Goal: Task Accomplishment & Management: Complete application form

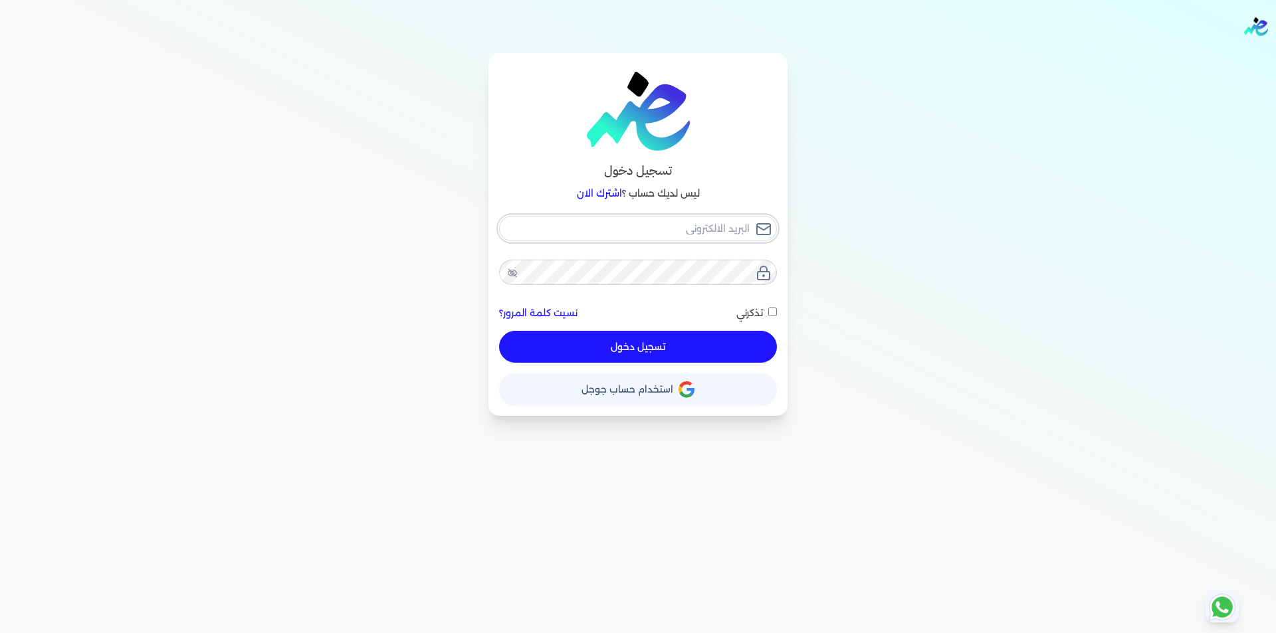
type input "[EMAIL_ADDRESS][DOMAIN_NAME]"
click at [679, 346] on button "تسجيل دخول" at bounding box center [638, 347] width 278 height 32
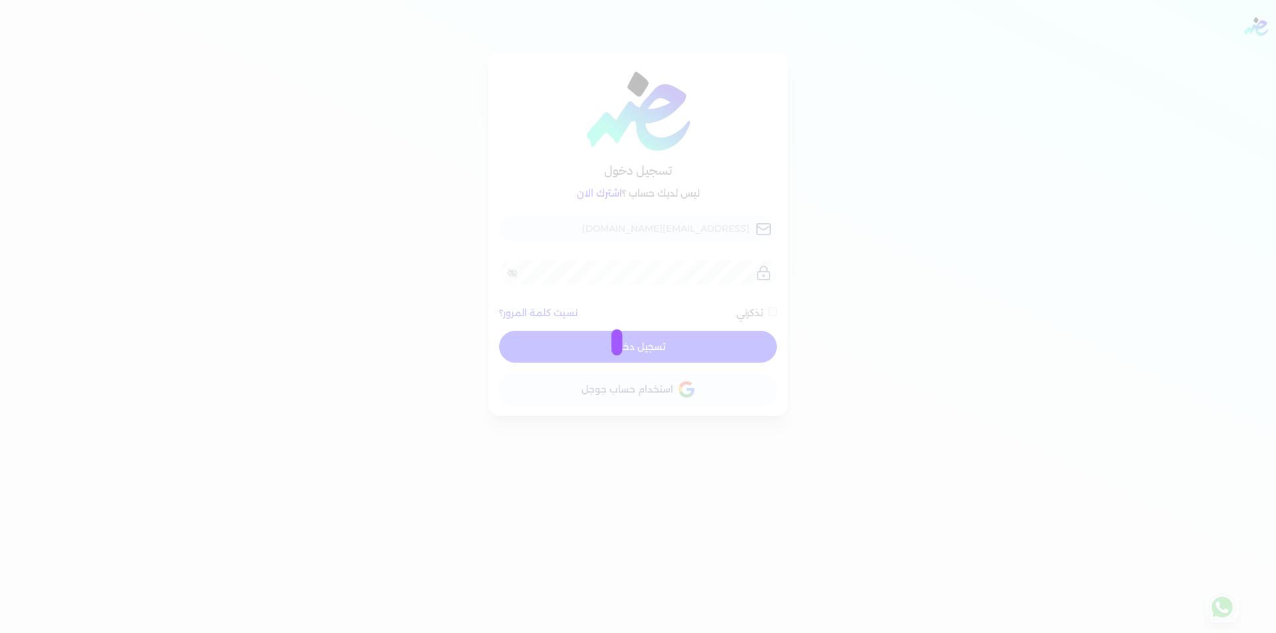
checkbox input "false"
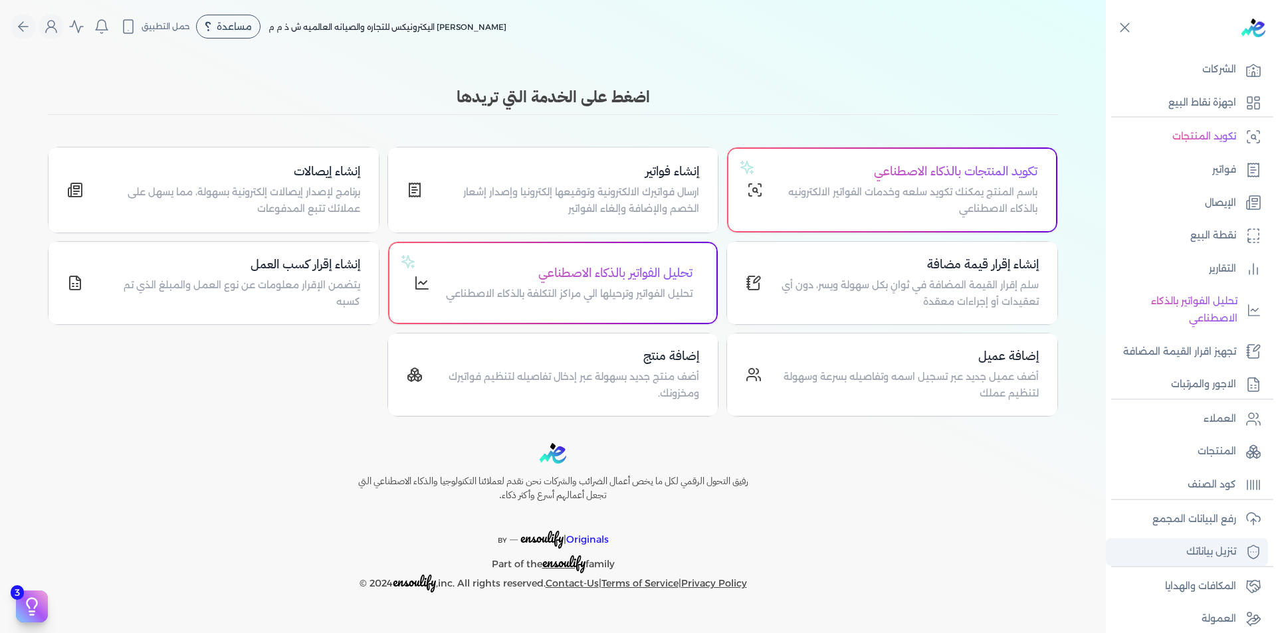
scroll to position [84, 0]
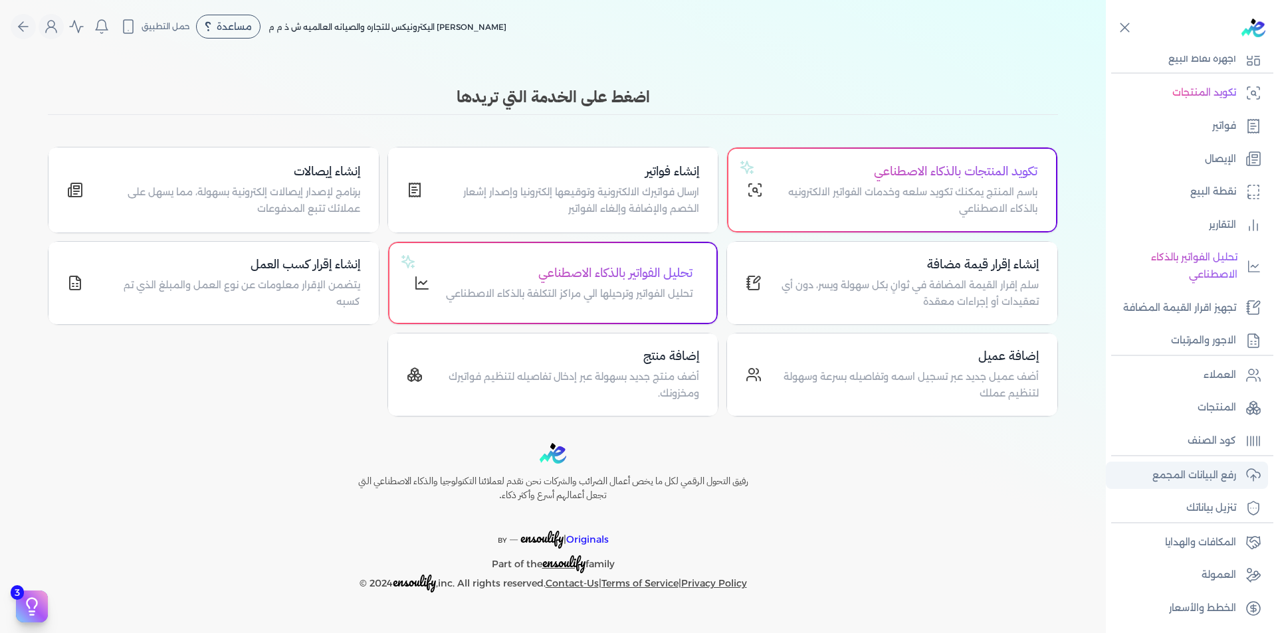
click at [1200, 476] on p "رفع البيانات المجمع" at bounding box center [1194, 475] width 84 height 17
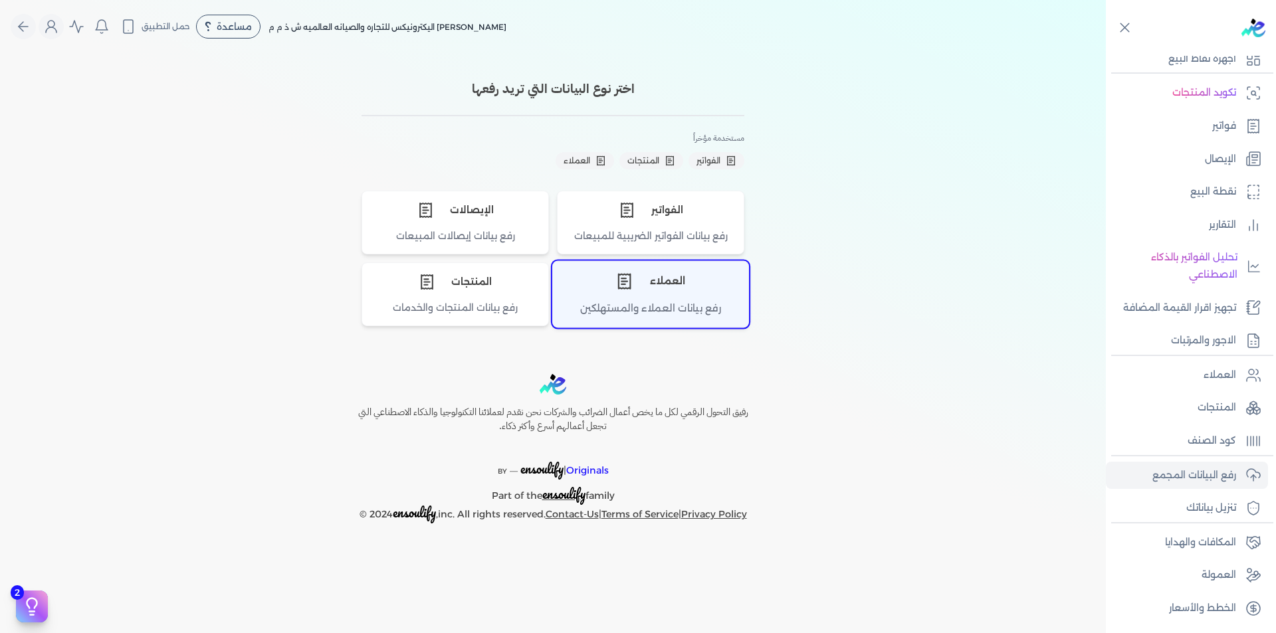
click at [647, 296] on div "العملاء" at bounding box center [650, 282] width 195 height 40
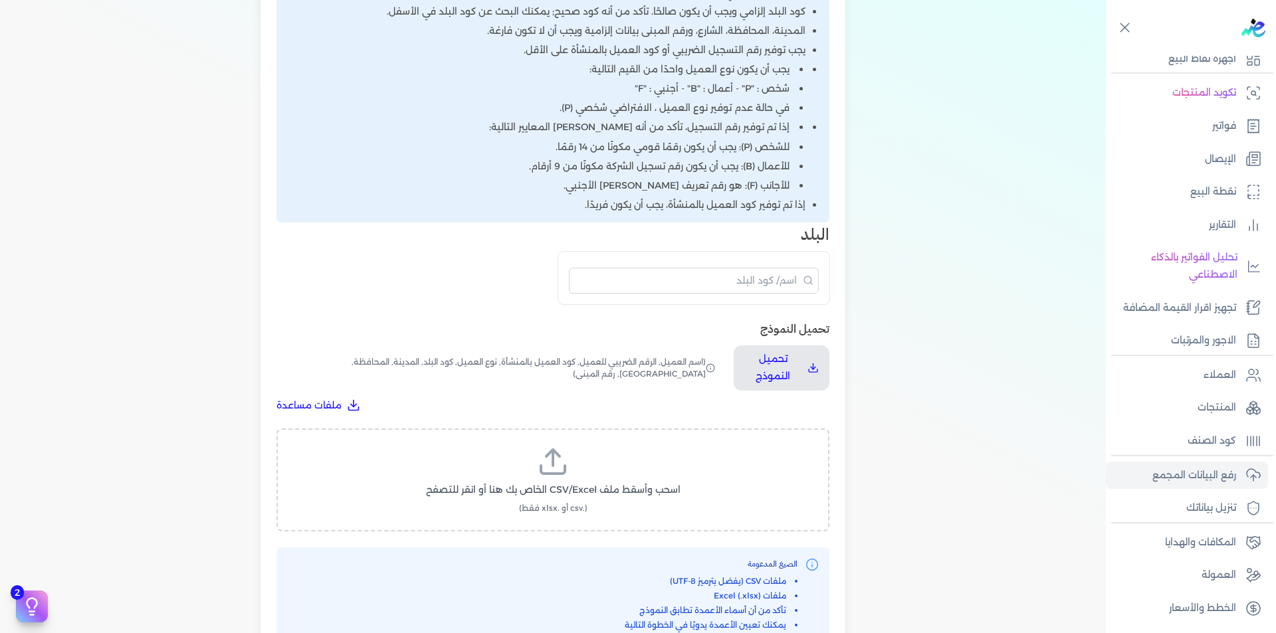
scroll to position [550, 0]
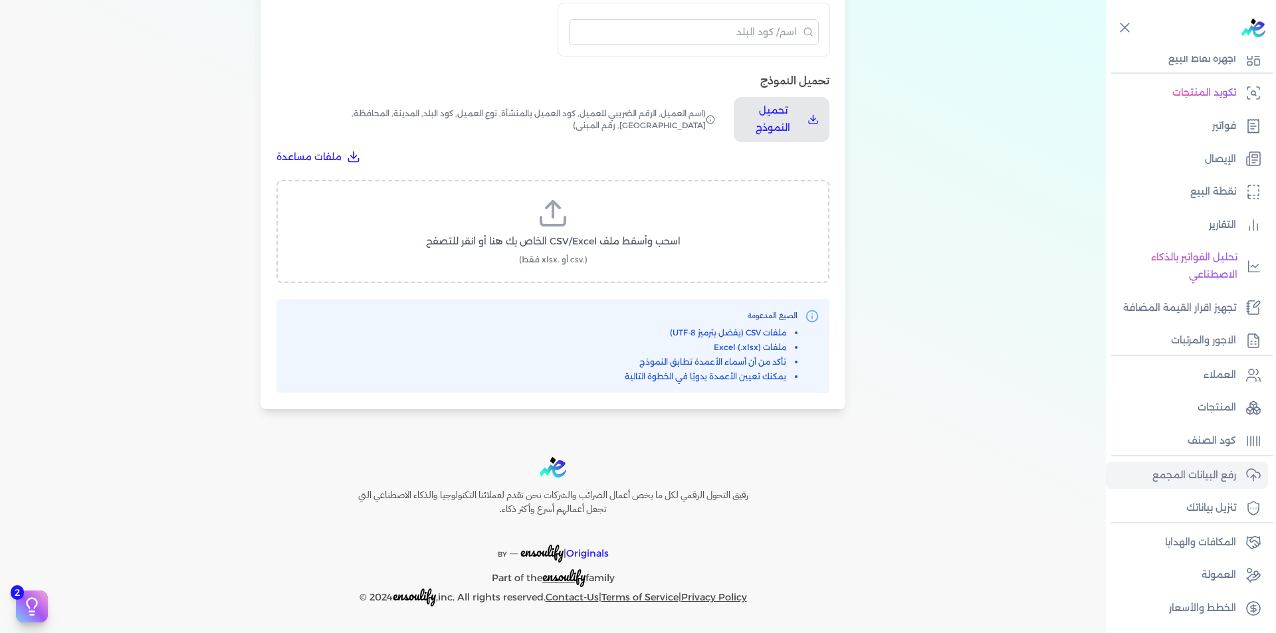
click at [575, 241] on span "اسحب وأسقط ملف CSV/Excel الخاص بك هنا أو انقر للتصفح" at bounding box center [553, 242] width 255 height 14
click at [0, 0] on input "اسحب وأسقط ملف CSV/Excel الخاص بك هنا أو انقر للتصفح (.csv أو .xlsx فقط)" at bounding box center [0, 0] width 0 height 0
click at [586, 255] on span "تحميل الملف" at bounding box center [593, 254] width 56 height 14
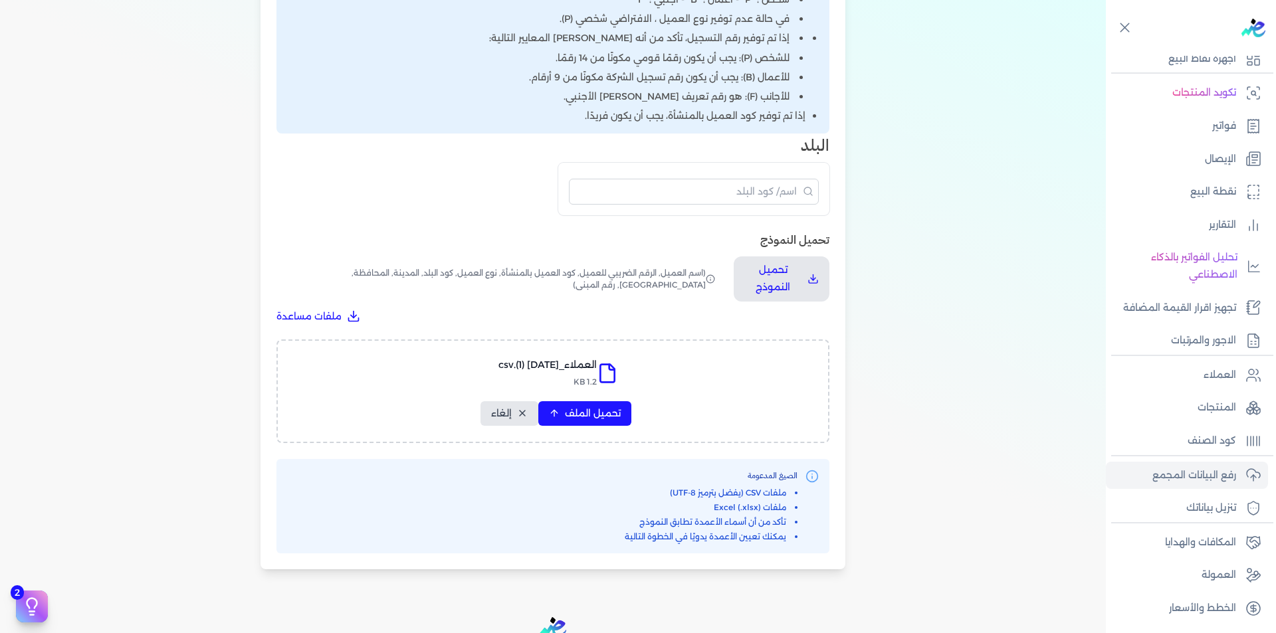
select select "أسم العميل"
select select "الرقم الضريبي"
select select "الرقم التسلسلي الداخلي"
select select "نوع العميل"
select select "كود البلد"
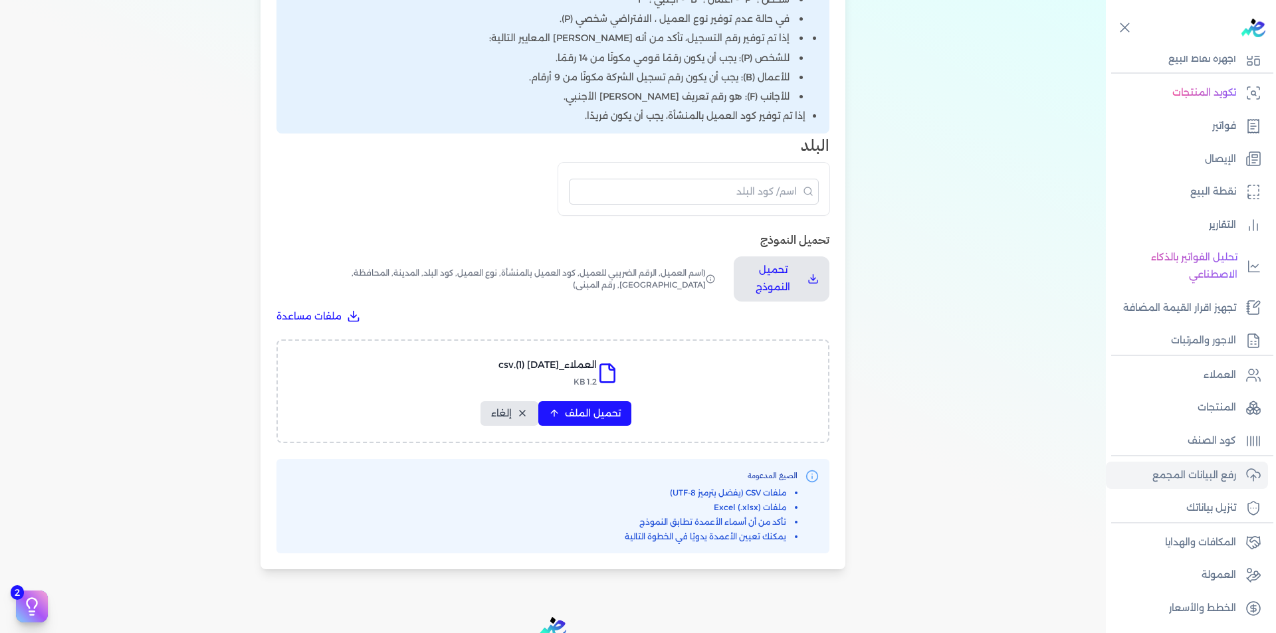
select select "city"
select select "المحافظة"
select select "الشارع"
select select "رقم المبنى"
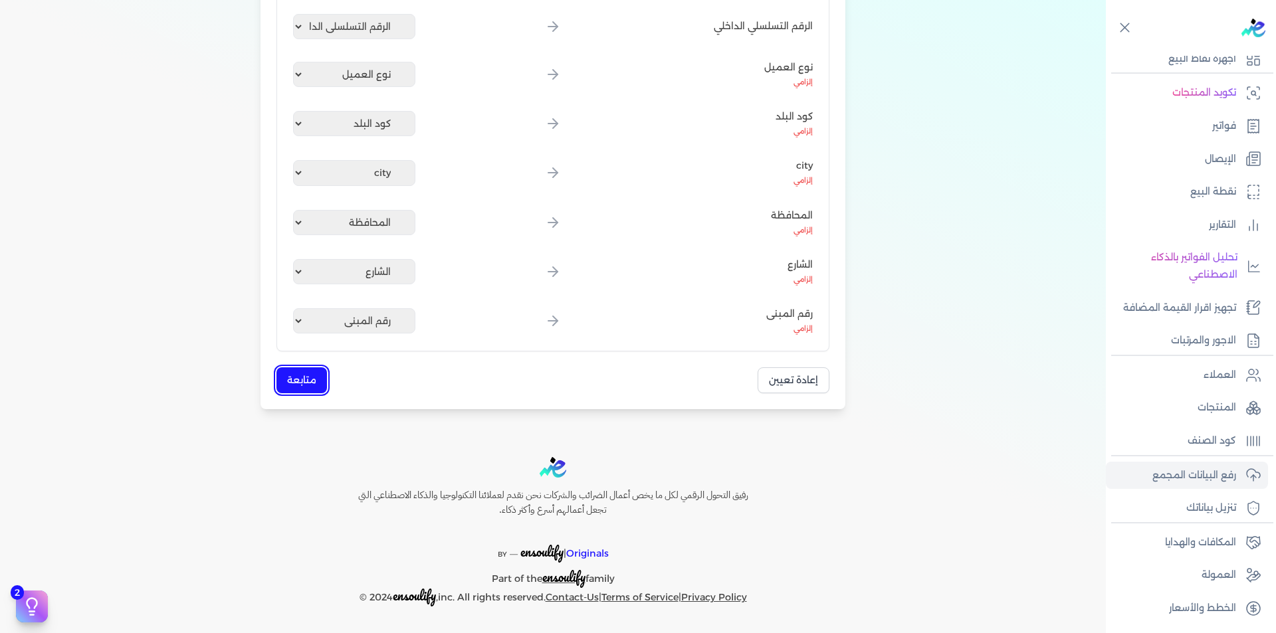
click at [291, 391] on button "متابعة" at bounding box center [301, 381] width 51 height 26
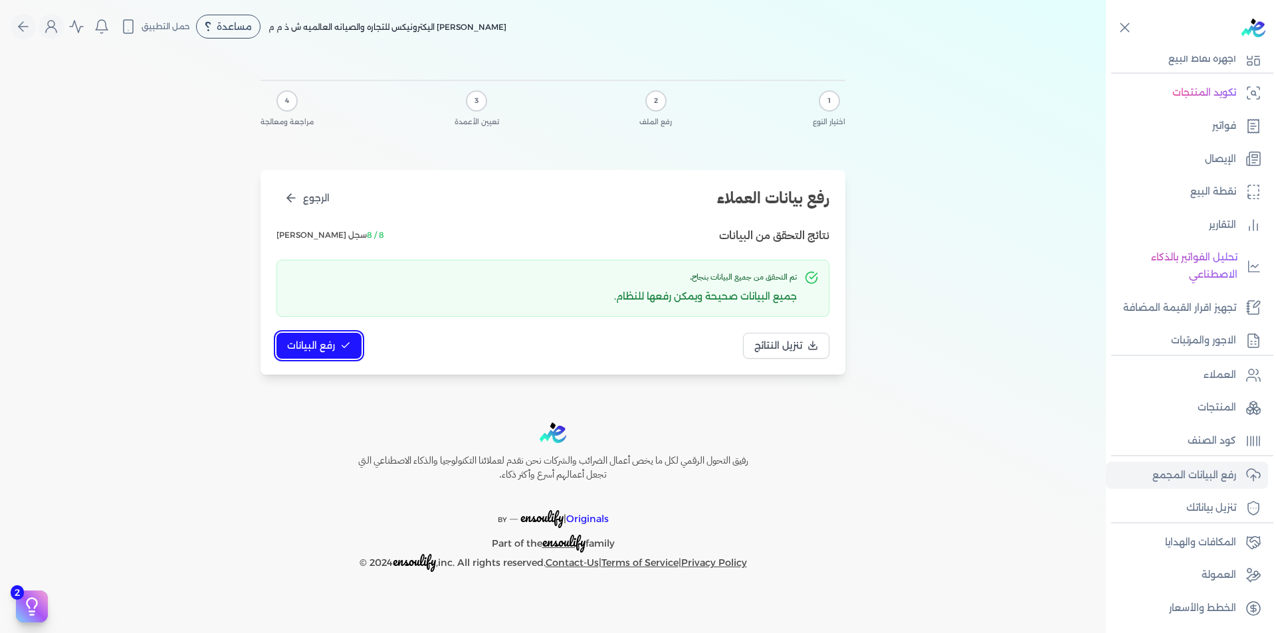
click at [329, 352] on span "رفع البيانات" at bounding box center [311, 346] width 48 height 14
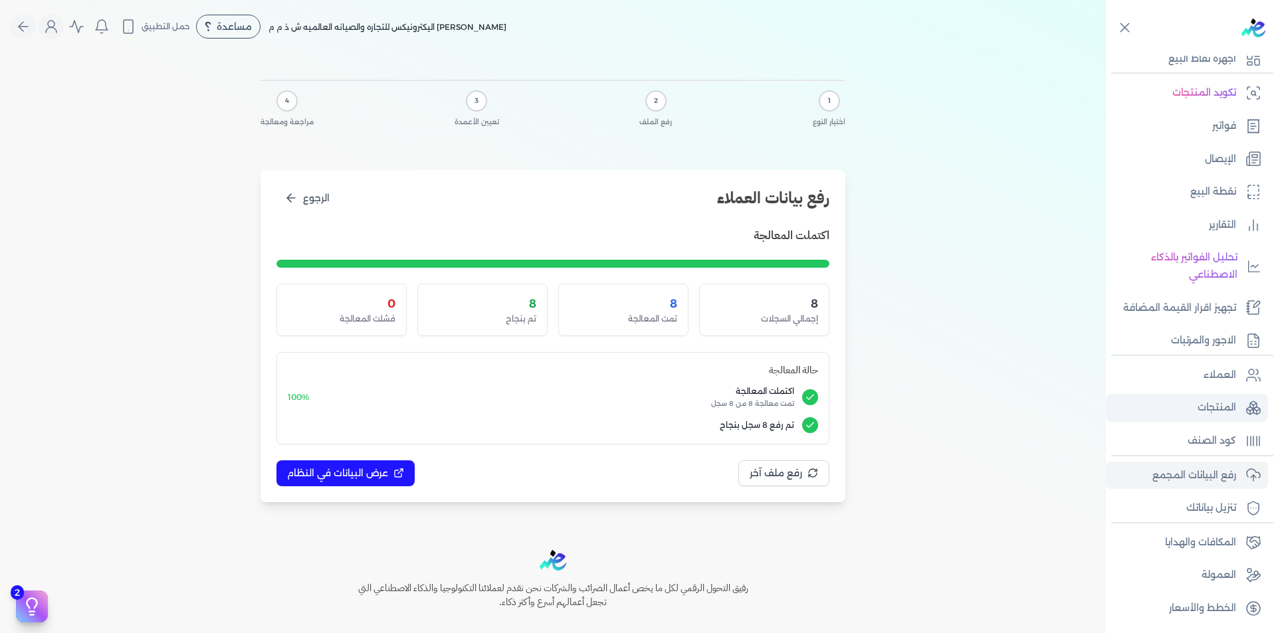
click at [1226, 407] on p "المنتجات" at bounding box center [1217, 407] width 39 height 17
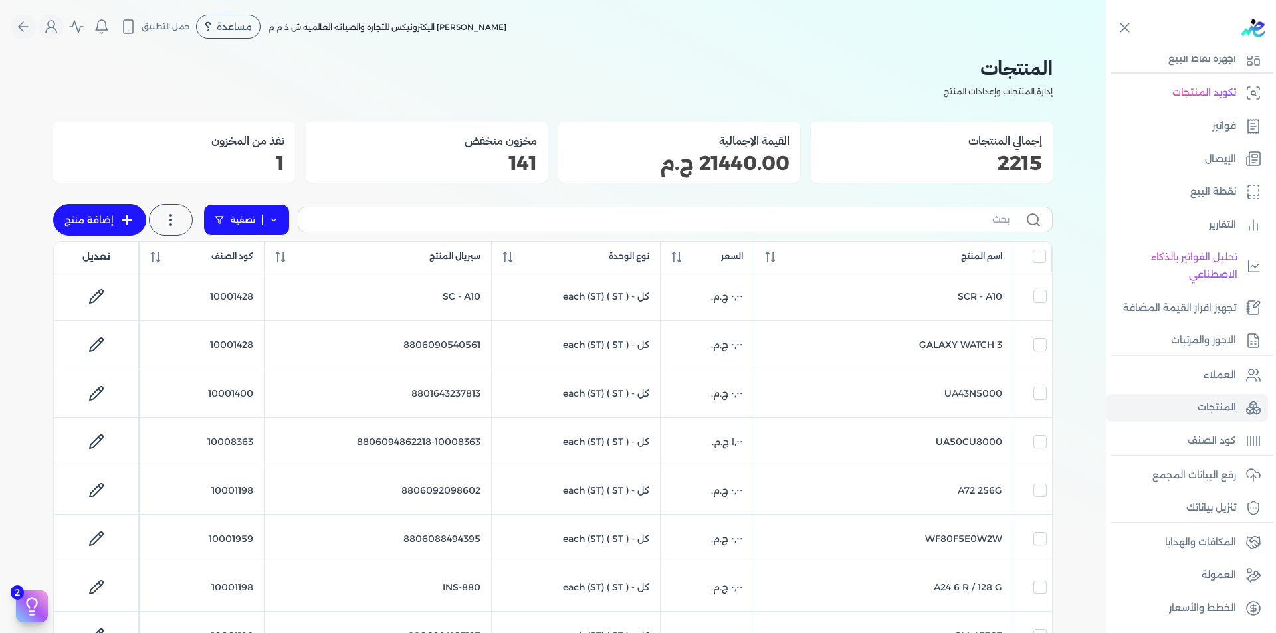
drag, startPoint x: 292, startPoint y: 225, endPoint x: 273, endPoint y: 221, distance: 19.7
click at [288, 225] on div "تصفية استخرج المنتجات إضافة منتج" at bounding box center [172, 219] width 239 height 37
click at [273, 221] on icon at bounding box center [273, 219] width 9 height 9
click at [273, 219] on icon at bounding box center [273, 219] width 9 height 9
click at [258, 264] on button "اضافة تصفية" at bounding box center [257, 263] width 80 height 16
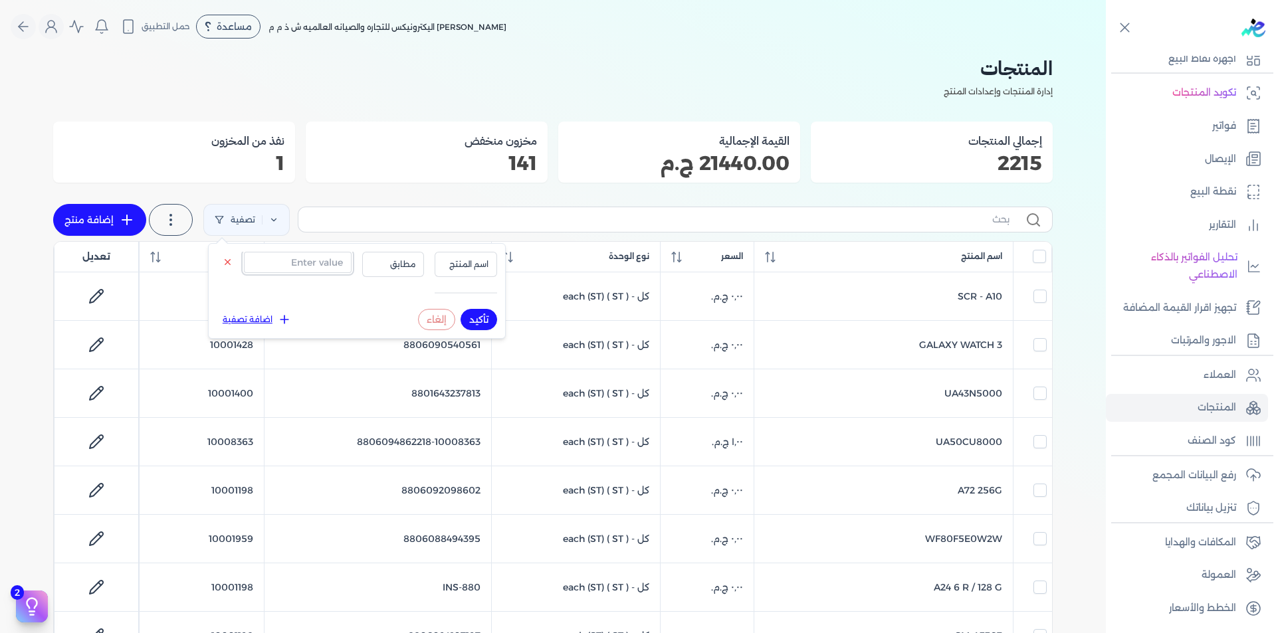
drag, startPoint x: 326, startPoint y: 268, endPoint x: 391, endPoint y: 267, distance: 65.1
click at [326, 267] on input "text" at bounding box center [298, 262] width 108 height 21
click at [453, 271] on button "اسم المنتج" at bounding box center [466, 264] width 62 height 25
click at [470, 309] on li "سيريال المنتج" at bounding box center [438, 306] width 101 height 12
click at [322, 265] on input "text" at bounding box center [298, 262] width 108 height 21
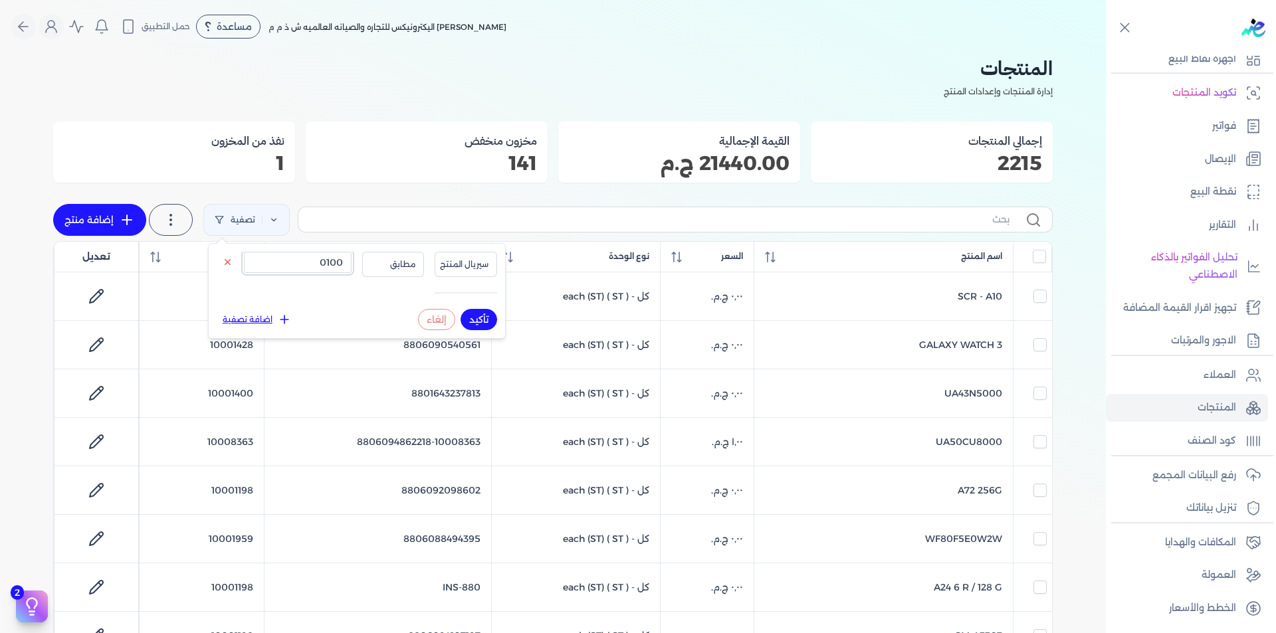
type input "0100"
click at [492, 322] on button "تأكيد" at bounding box center [479, 319] width 37 height 21
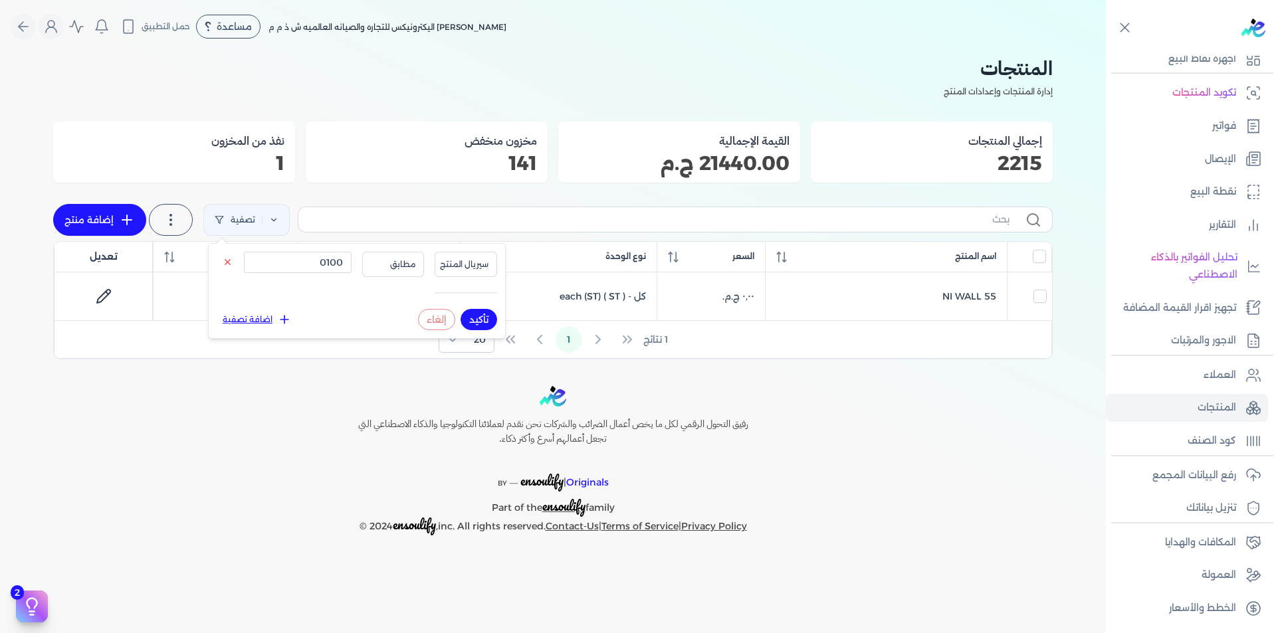
click at [900, 429] on div "رفيق التحول الرقمي لكل ما يخص أعمال الضرائب والشركات نحن نقدم لعملائنا التكنولو…" at bounding box center [553, 461] width 1106 height 150
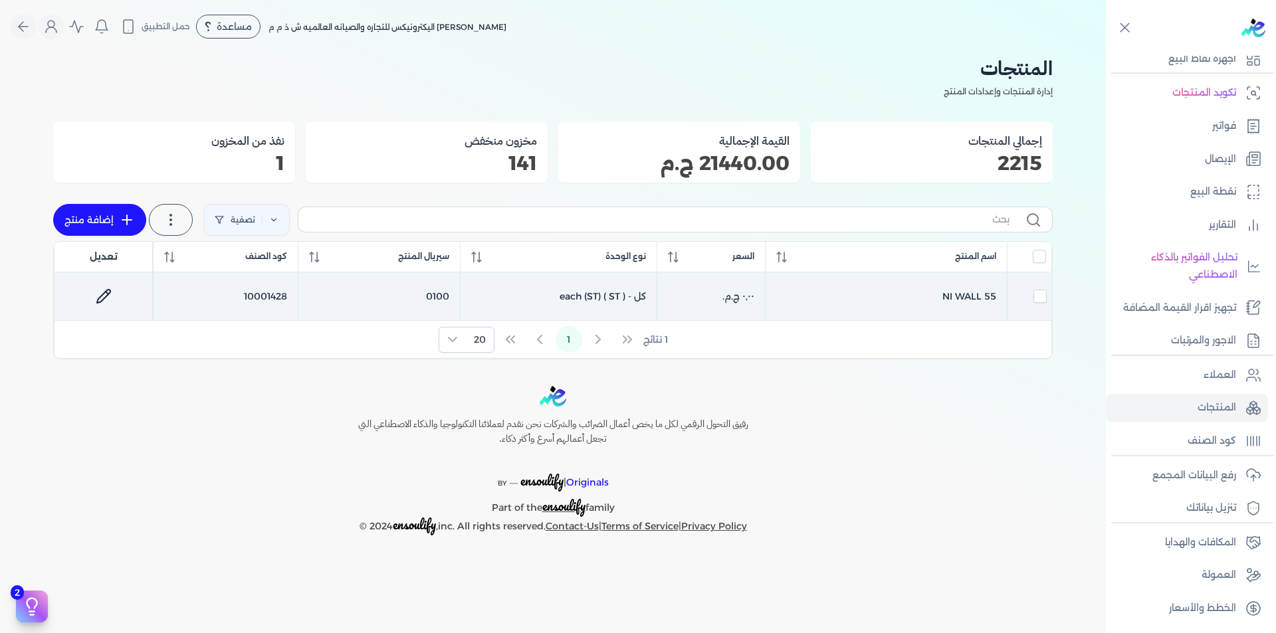
click at [438, 298] on td "0100" at bounding box center [379, 297] width 162 height 49
checkbox input "true"
click at [438, 298] on td "0100" at bounding box center [379, 297] width 162 height 49
checkbox input "false"
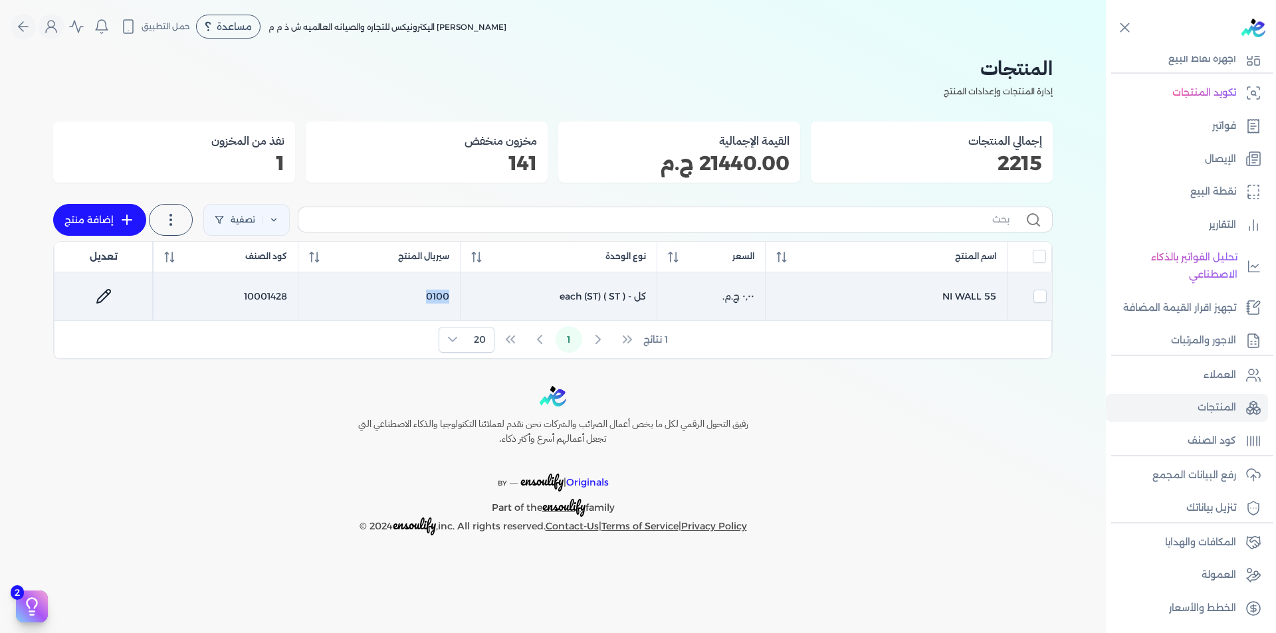
checkbox input "false"
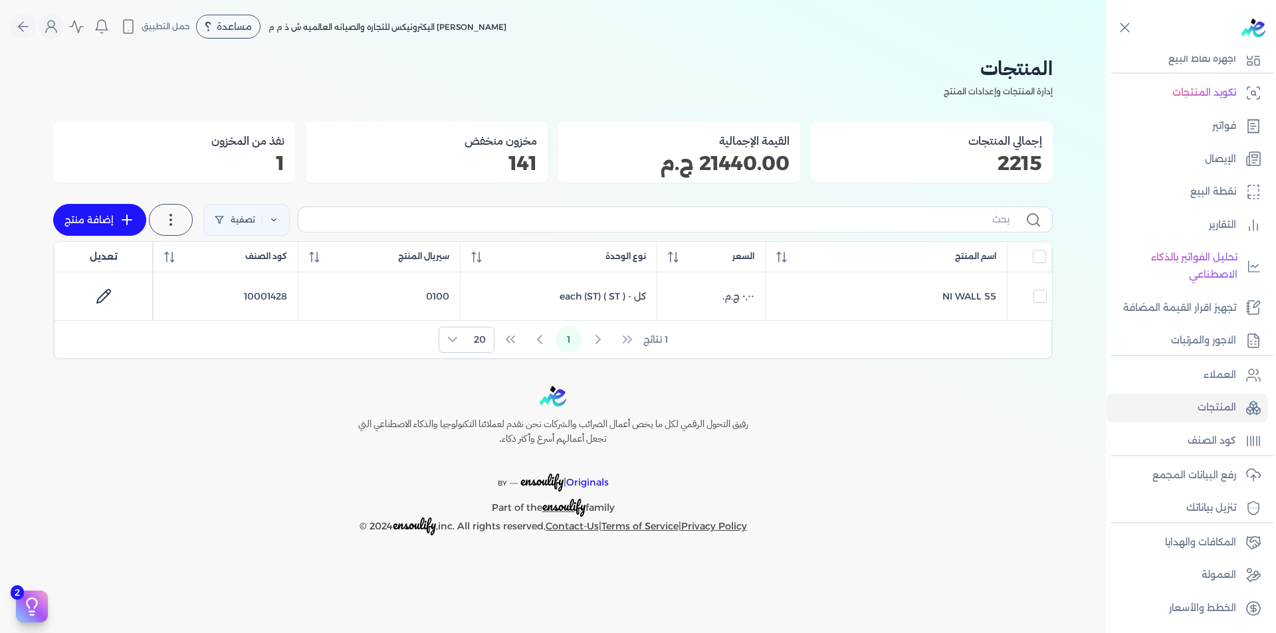
drag, startPoint x: 438, startPoint y: 298, endPoint x: 856, endPoint y: 528, distance: 477.5
click at [856, 528] on div "رفيق التحول الرقمي لكل ما يخص أعمال الضرائب والشركات نحن نقدم لعملائنا التكنولو…" at bounding box center [553, 461] width 1106 height 150
click at [1220, 472] on p "رفع البيانات المجمع" at bounding box center [1194, 475] width 84 height 17
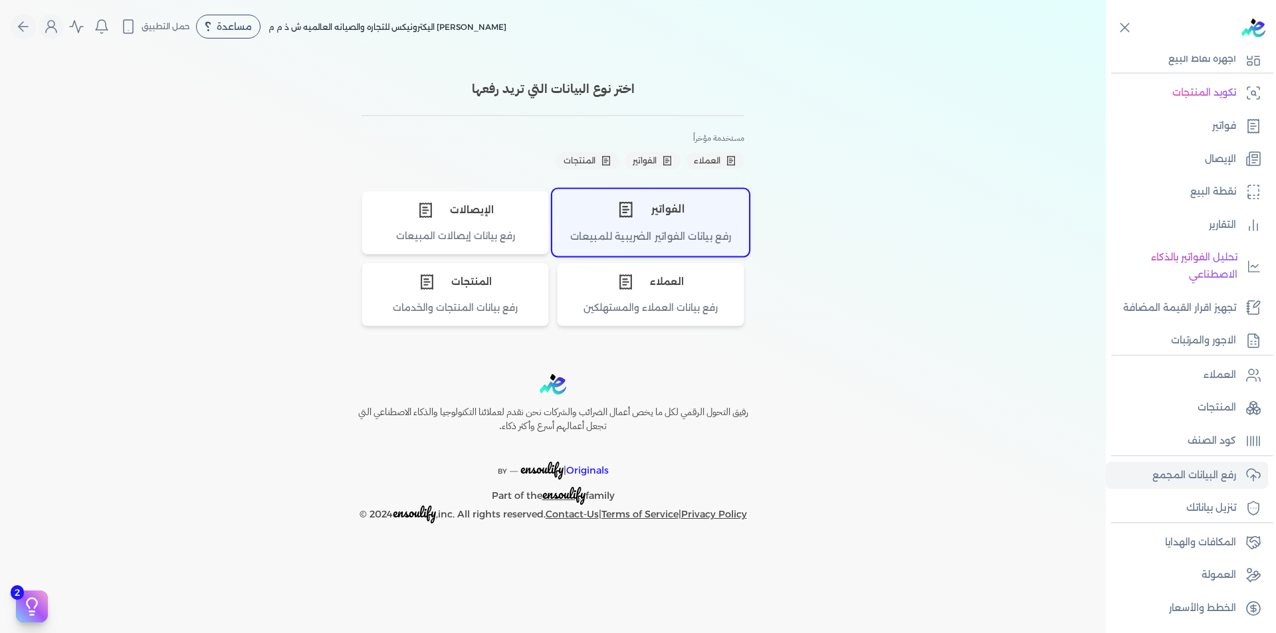
click at [670, 207] on div "الفواتير" at bounding box center [650, 209] width 195 height 40
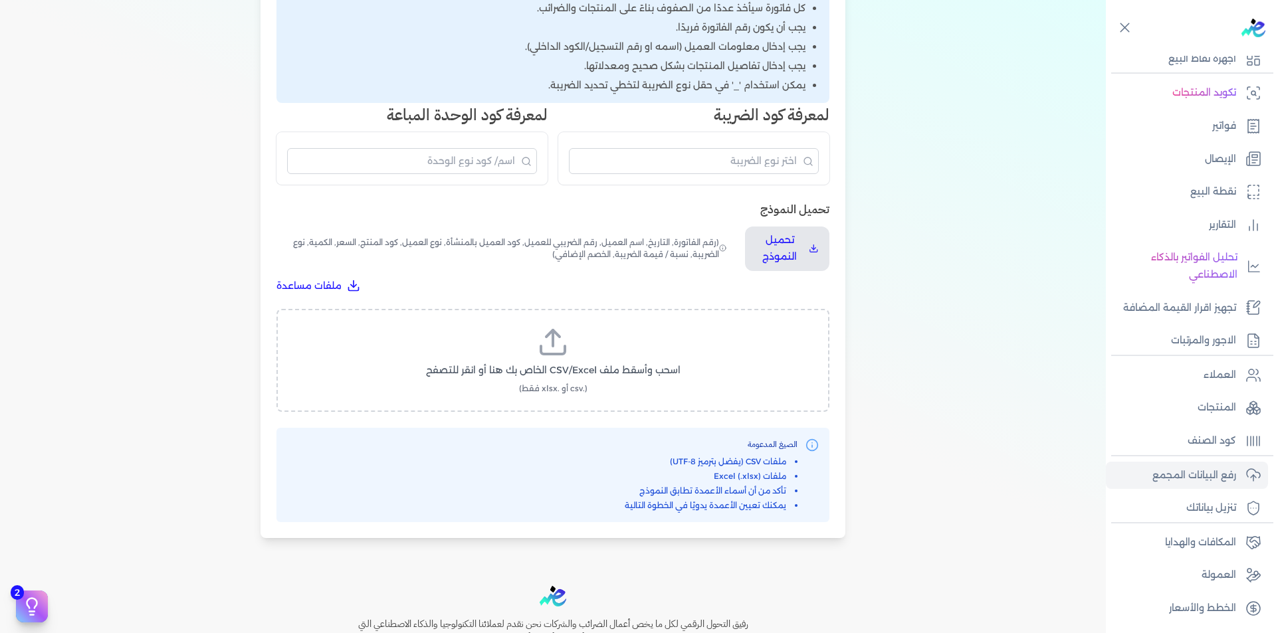
scroll to position [395, 0]
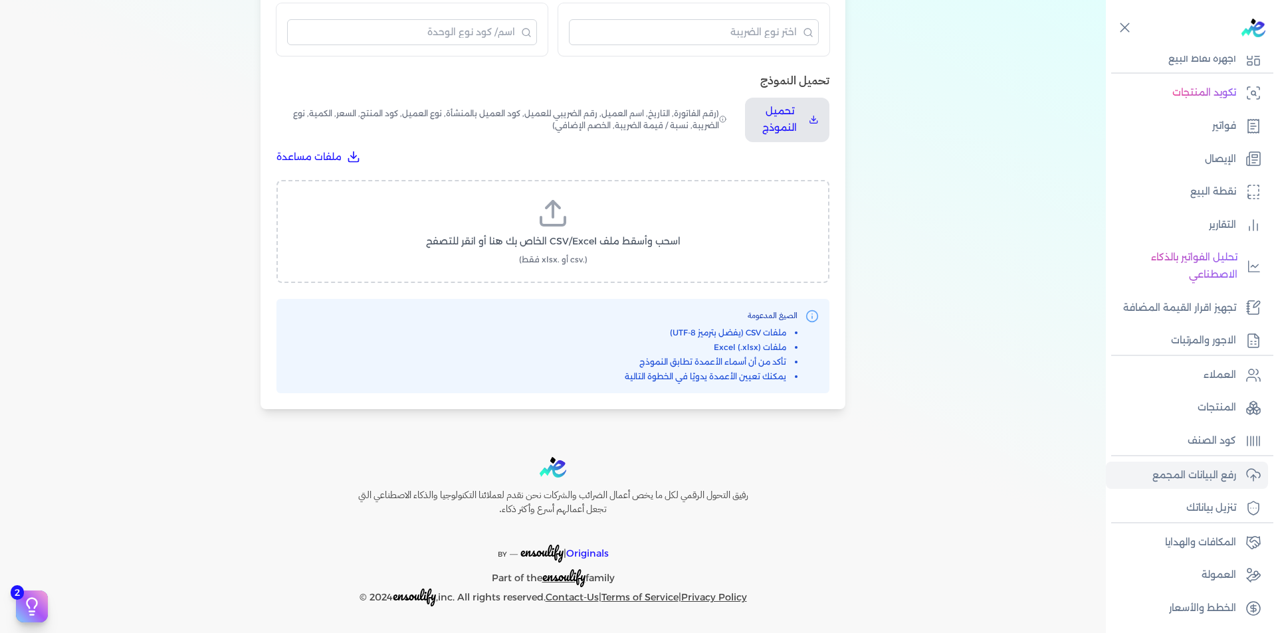
click at [631, 235] on span "اسحب وأسقط ملف CSV/Excel الخاص بك هنا أو انقر للتصفح" at bounding box center [553, 242] width 255 height 14
click at [0, 0] on input "اسحب وأسقط ملف CSV/Excel الخاص بك هنا أو انقر للتصفح (.csv أو .xlsx فقط)" at bounding box center [0, 0] width 0 height 0
click at [599, 259] on span "تحميل الملف" at bounding box center [593, 254] width 56 height 14
select select "رقم الفاتورة"
select select "التاريخ"
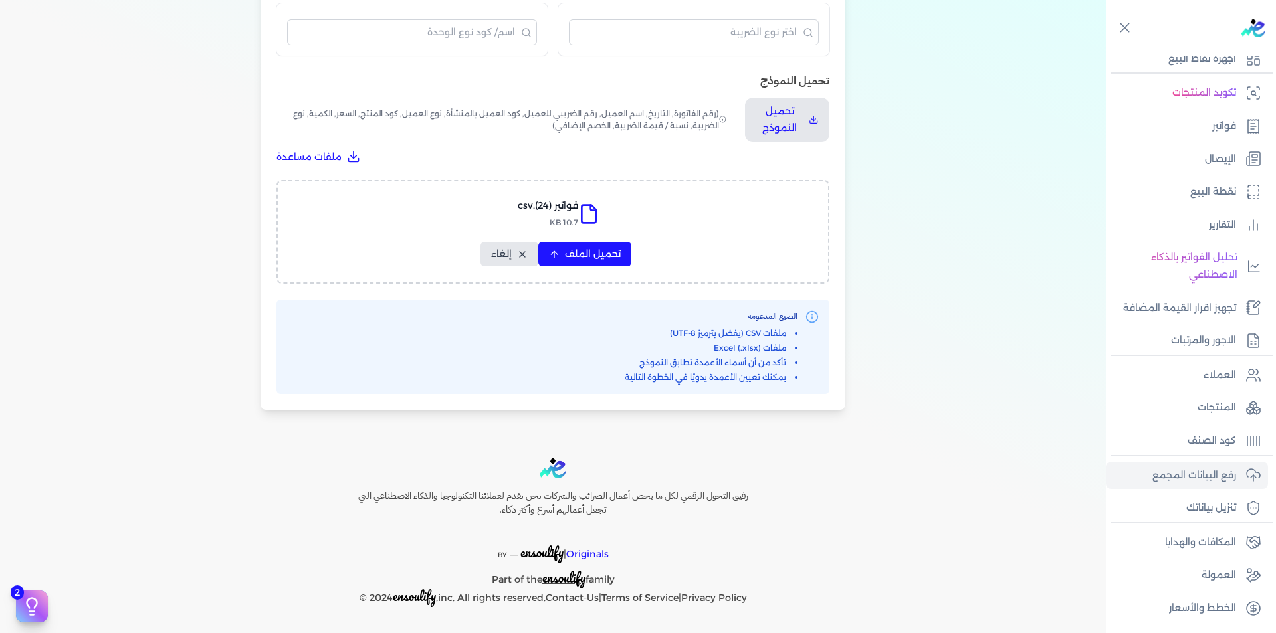
select select "أسم العميل"
select select "الرقم الضريبي"
select select "نوع العميل"
select select "الرقم التسلسلي الداخلي"
select select "وصف البند"
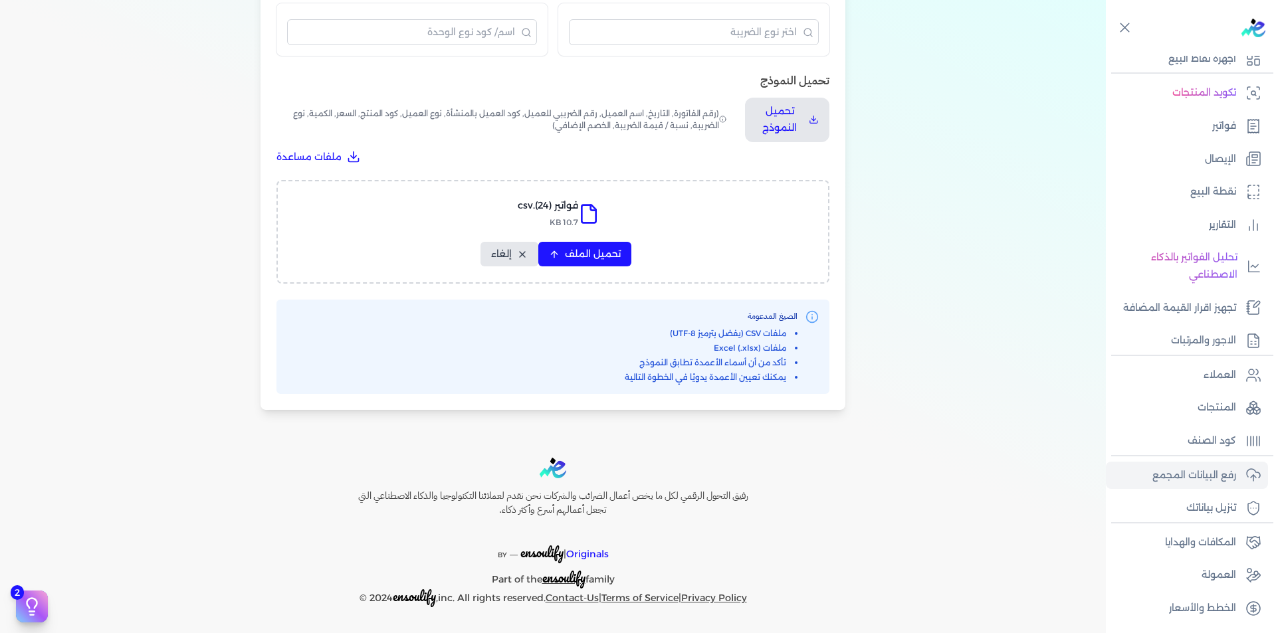
select select "سيريال المنتج"
select select "السعر"
select select "الكمية"
select select "نوع الضريبة"
select select "نسبة / قيمة الضريبة"
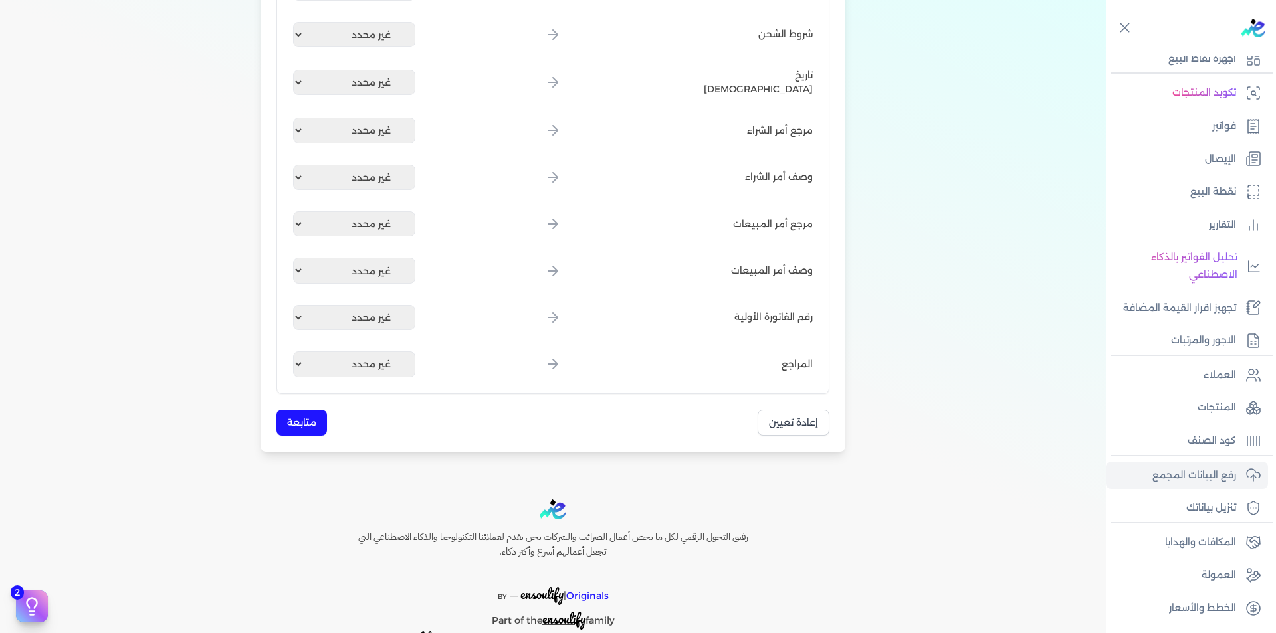
scroll to position [1550, 0]
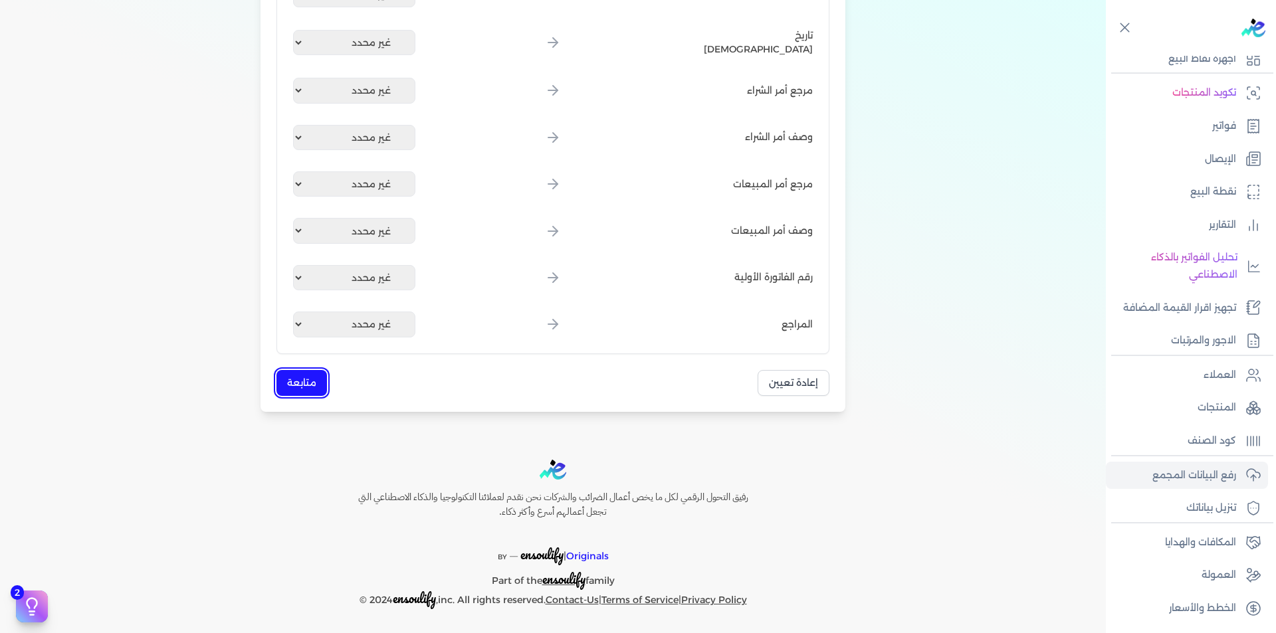
click at [307, 372] on button "متابعة" at bounding box center [301, 383] width 51 height 26
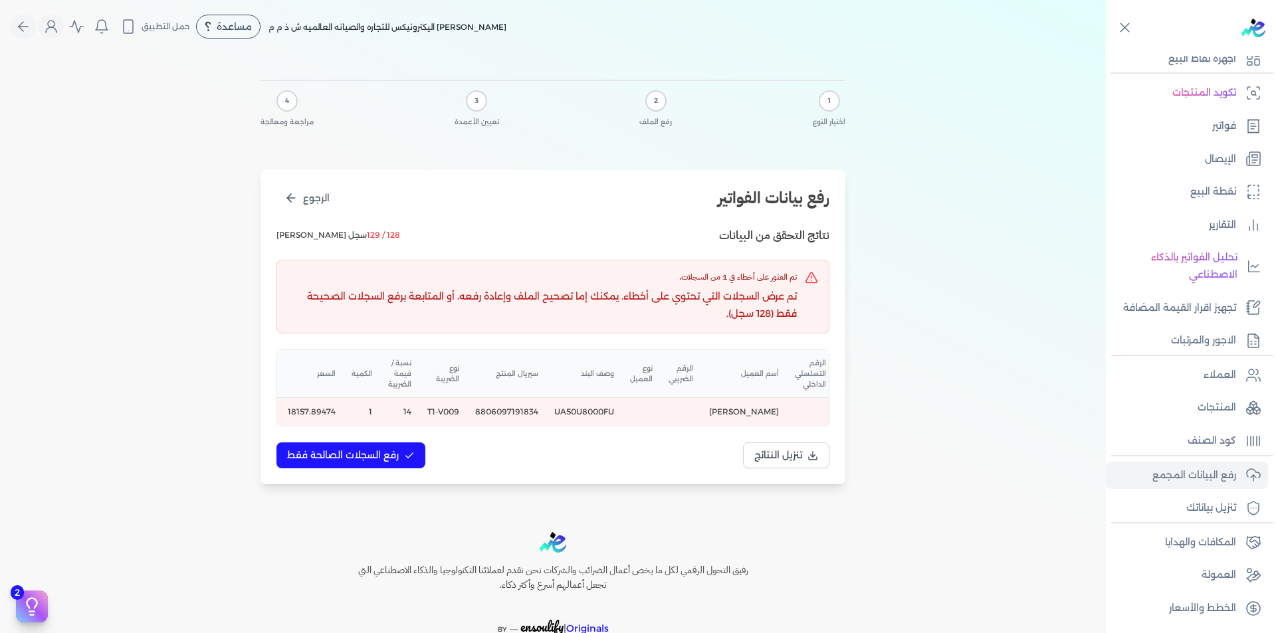
scroll to position [0, -66]
click at [413, 411] on td "8806097191834" at bounding box center [390, 412] width 48 height 29
copy td "8806097191834"
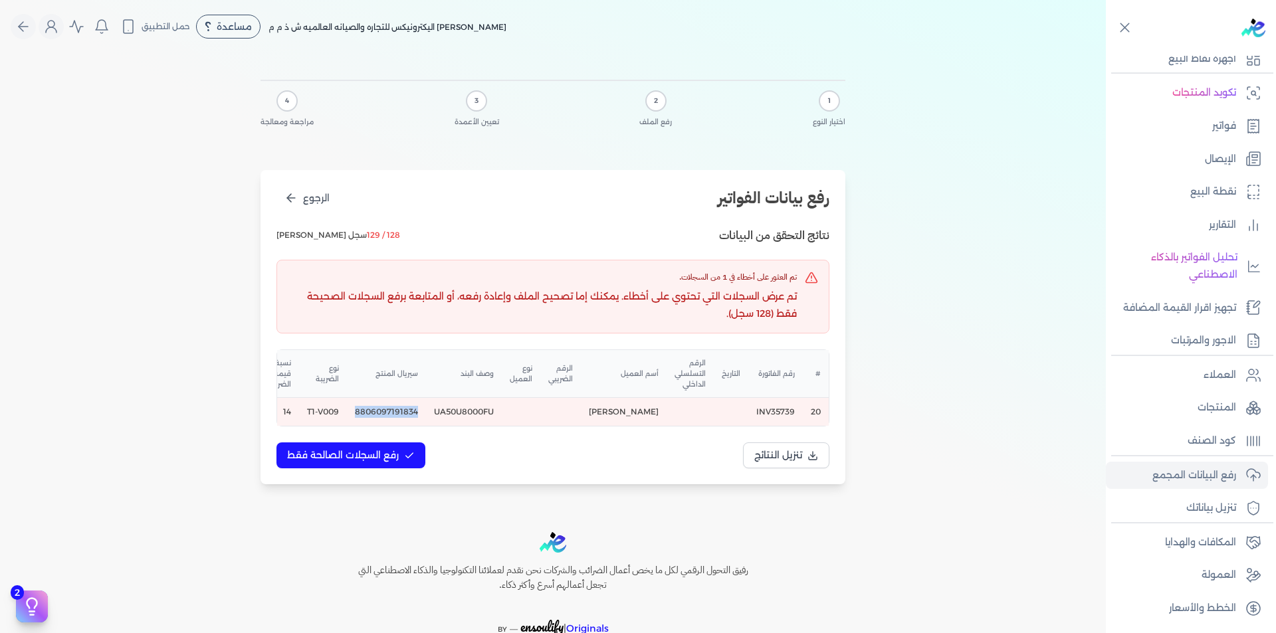
copy td "8806097191834"
click at [426, 409] on td "UA50U8000FU" at bounding box center [386, 412] width 79 height 29
copy td "UA50U8000FU"
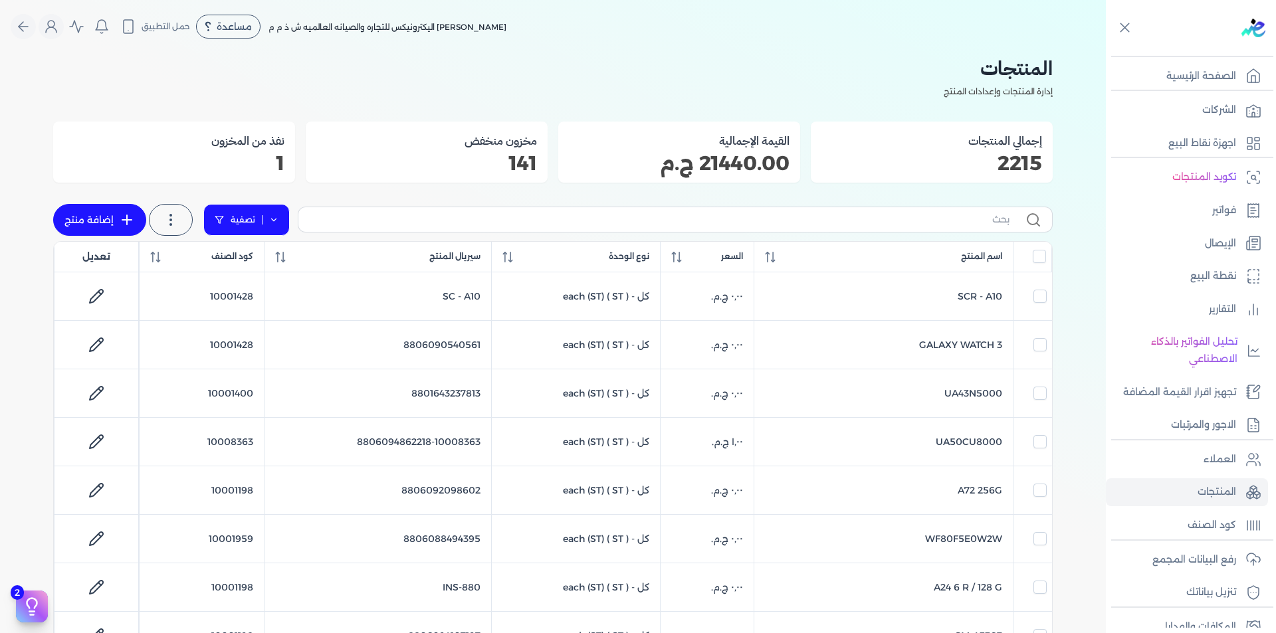
click at [278, 217] on icon at bounding box center [273, 219] width 9 height 9
click at [270, 263] on button "اضافة تصفية" at bounding box center [256, 262] width 80 height 16
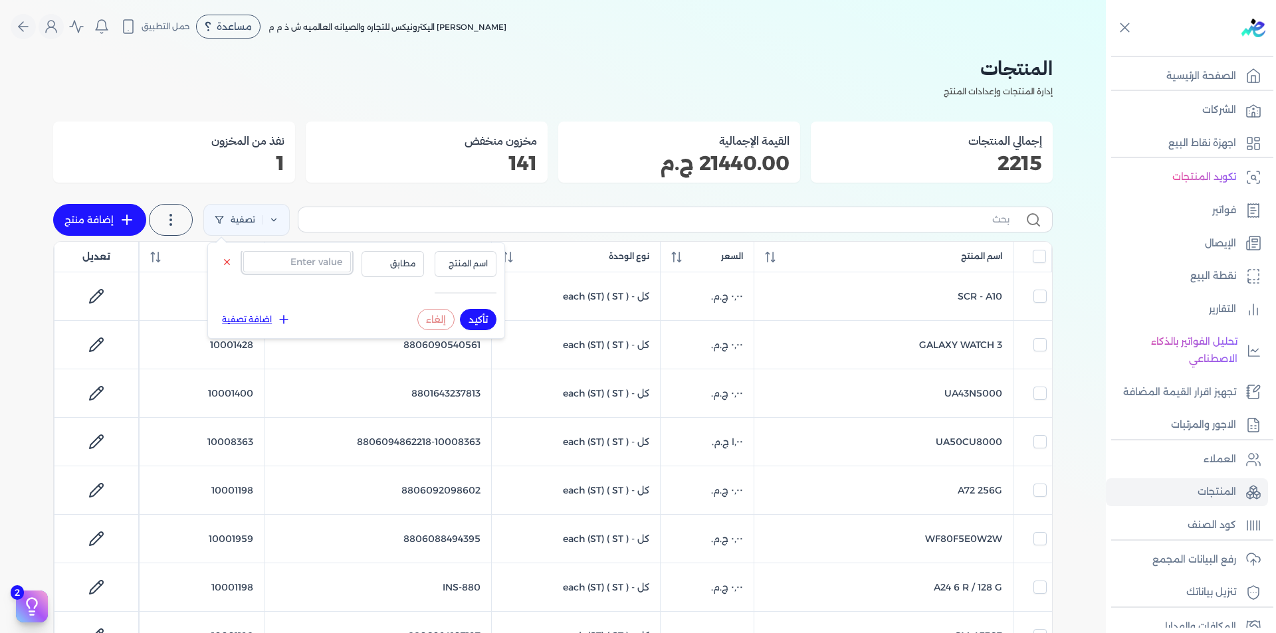
click at [314, 269] on input "text" at bounding box center [297, 261] width 108 height 21
paste input "8806097191834"
type input "8806097191834"
click at [464, 261] on span "اسم المنتج" at bounding box center [465, 264] width 45 height 12
click at [476, 308] on li "سيريال المنتج" at bounding box center [437, 306] width 101 height 12
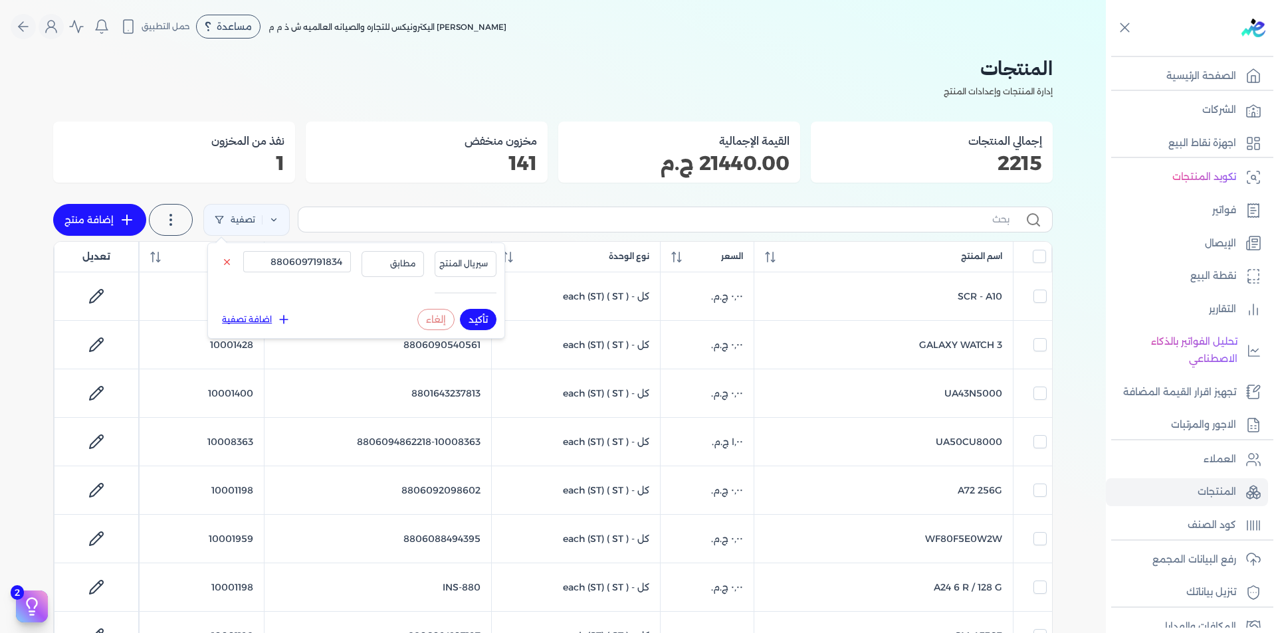
click at [482, 320] on button "تأكيد" at bounding box center [478, 319] width 37 height 21
checkbox input "false"
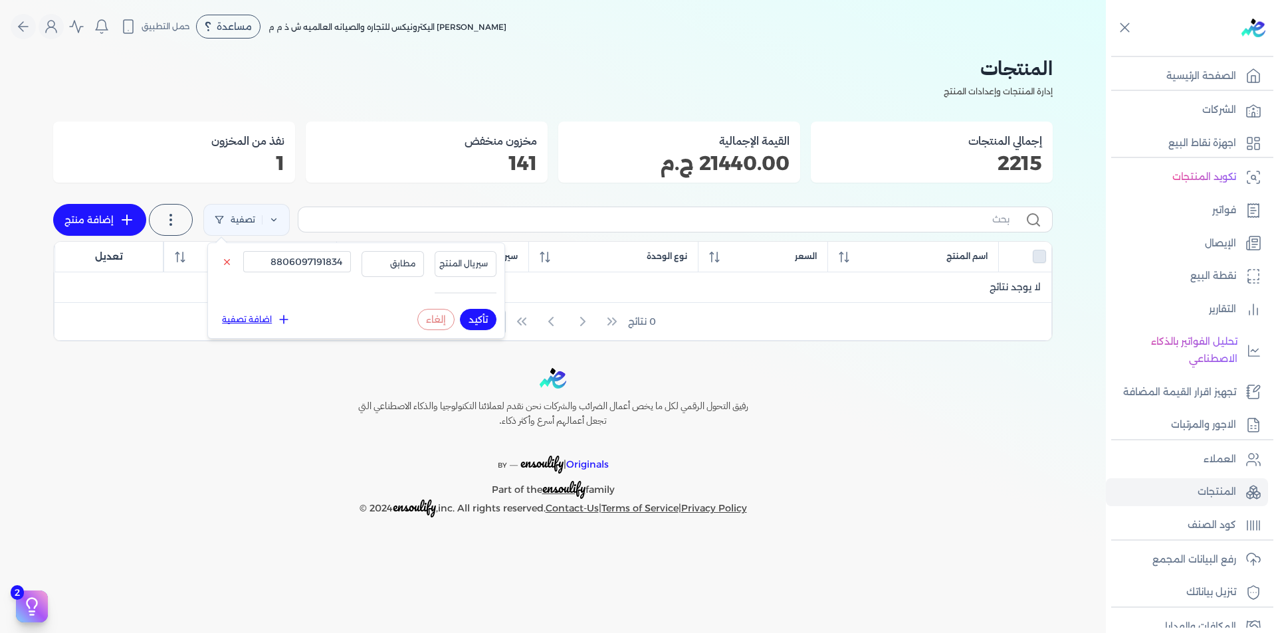
click at [480, 318] on button "تأكيد" at bounding box center [478, 319] width 37 height 21
click at [1229, 486] on p "المنتجات" at bounding box center [1217, 492] width 39 height 17
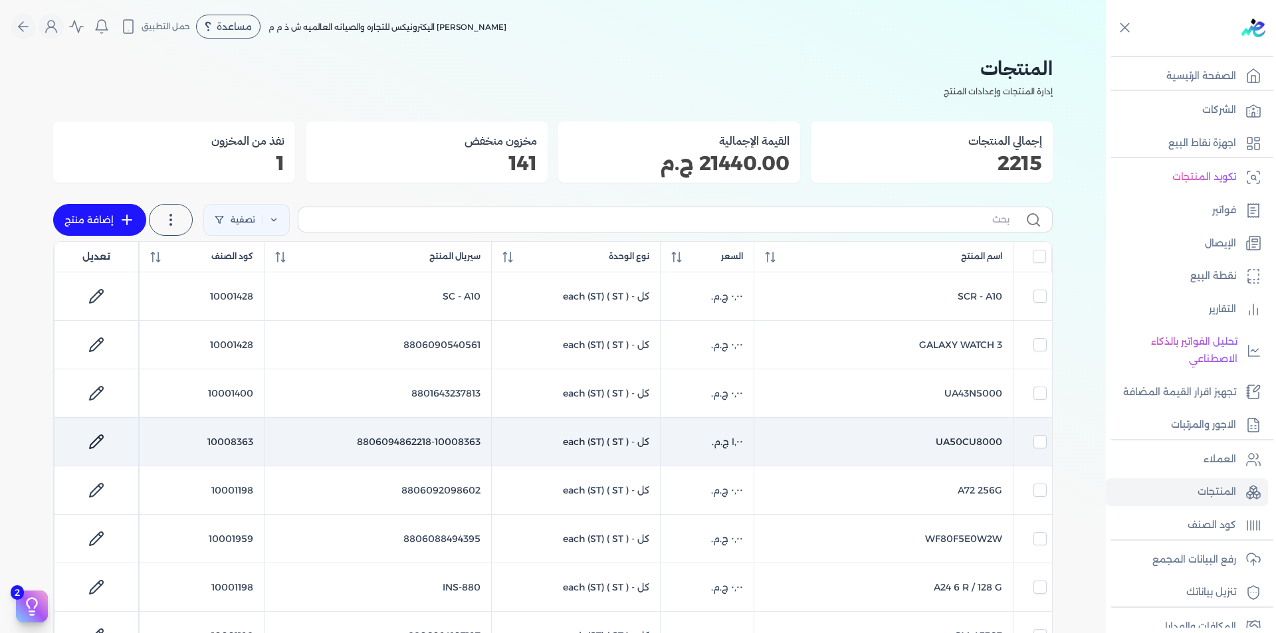
click at [240, 439] on td "10008363" at bounding box center [202, 442] width 124 height 49
checkbox input "false"
checkbox input "true"
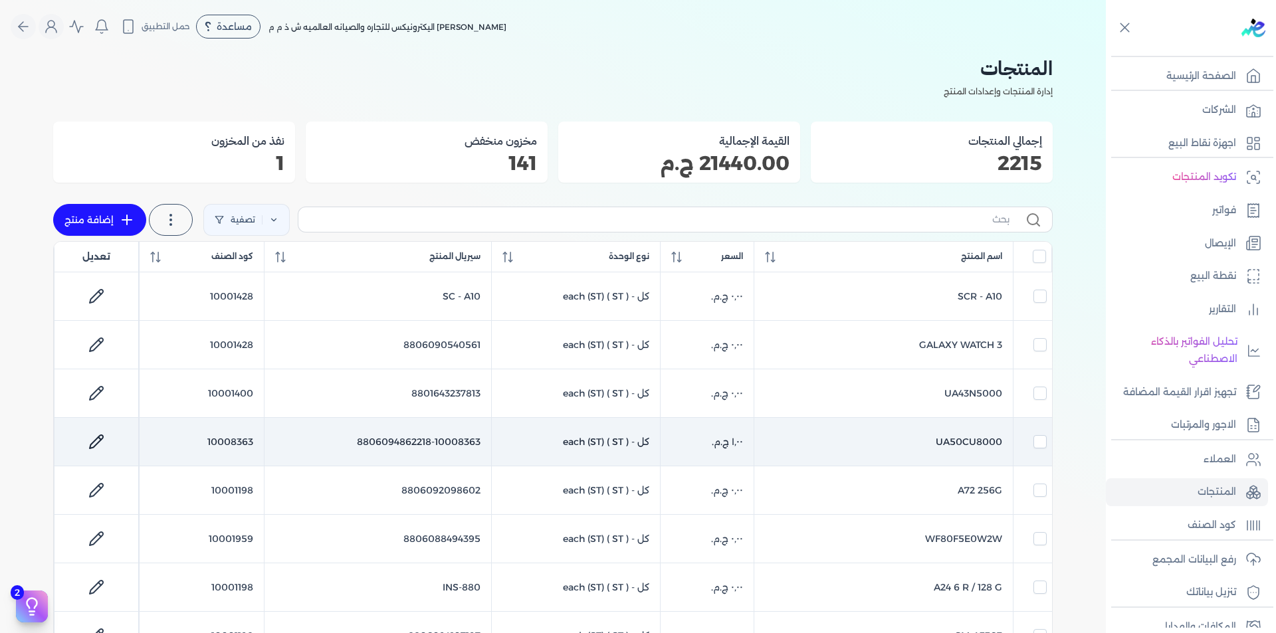
checkbox input "false"
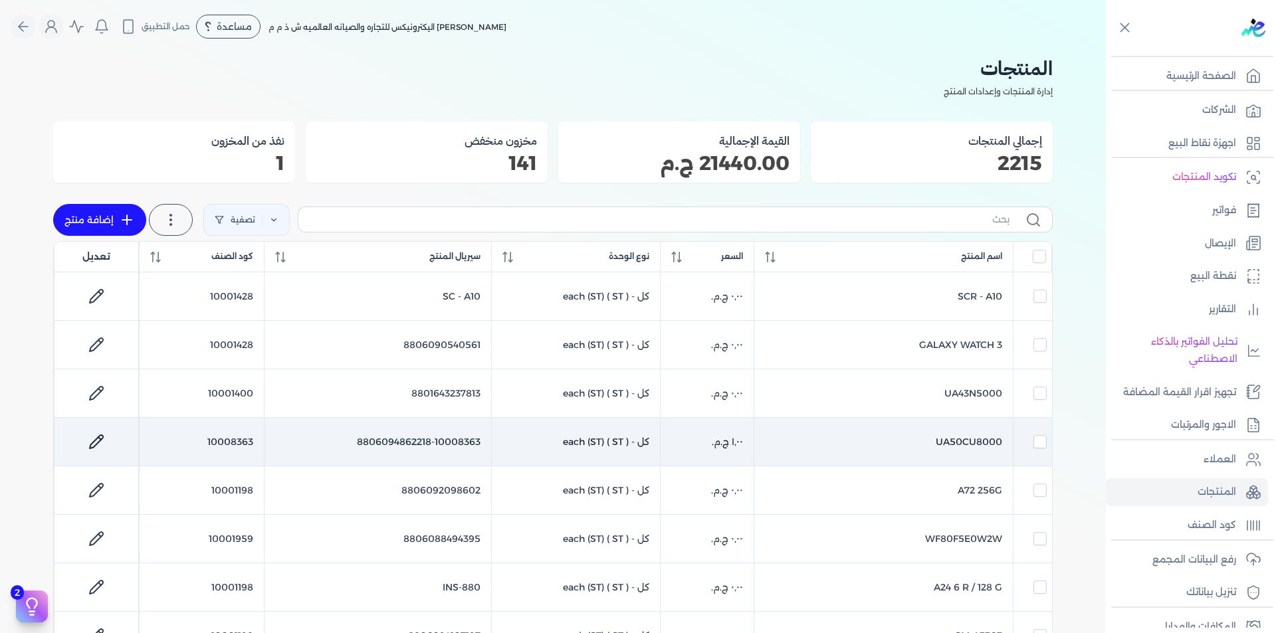
checkbox input "false"
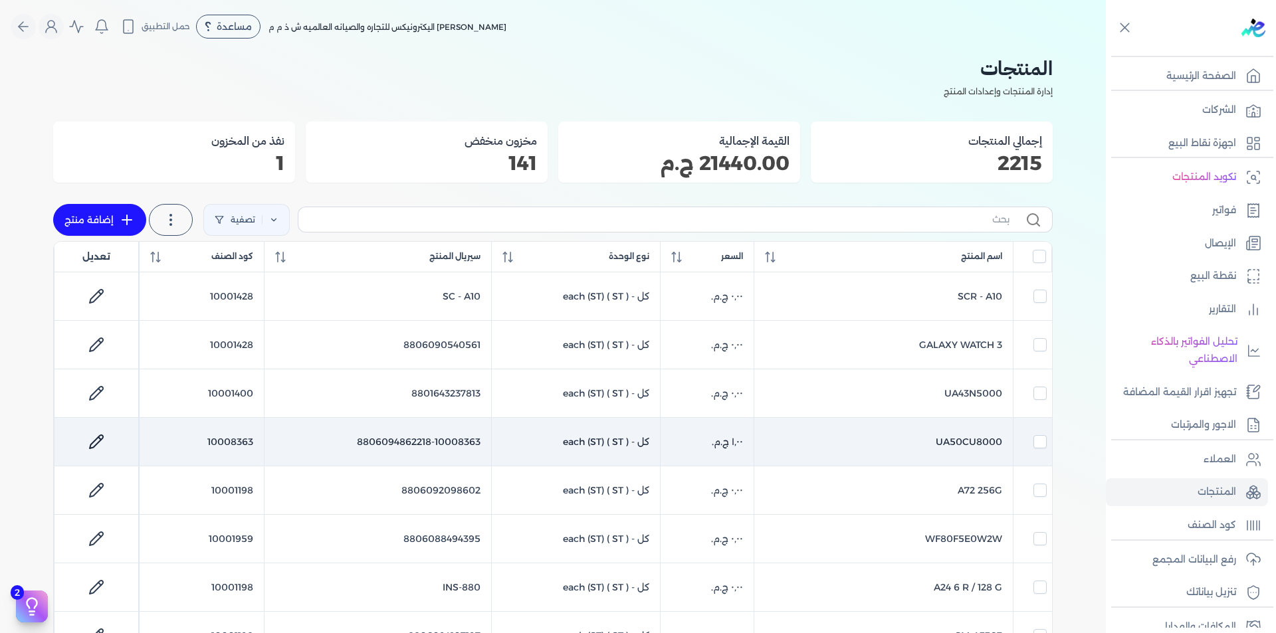
checkbox input "false"
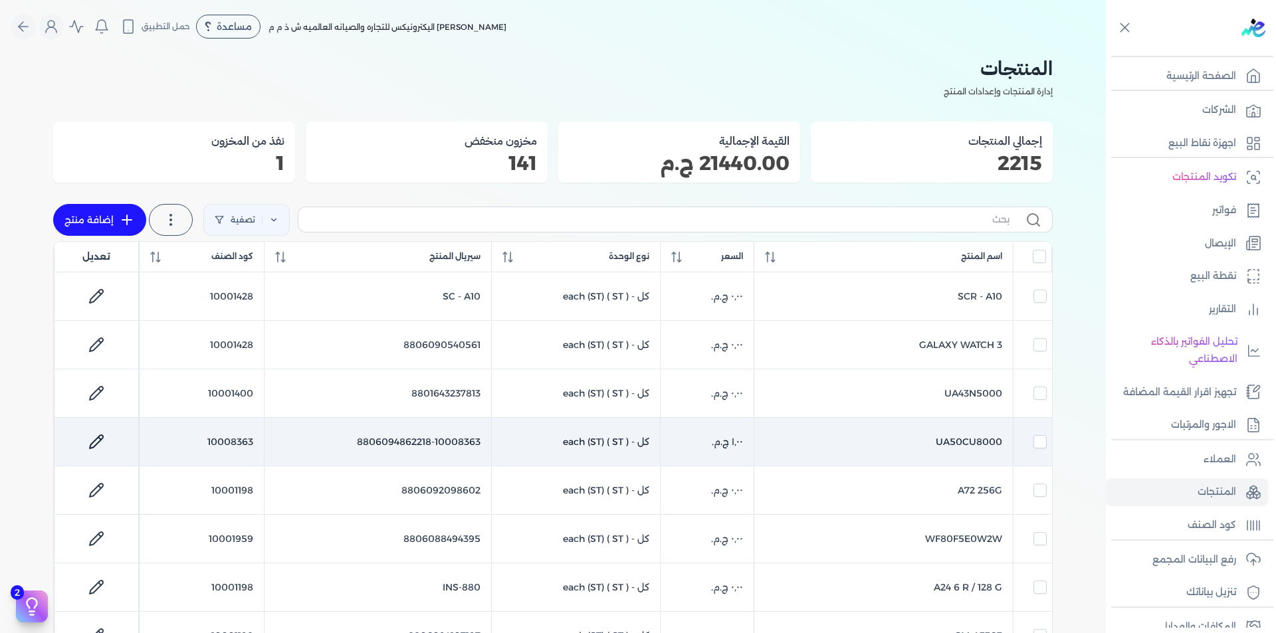
checkbox input "false"
click at [240, 439] on td "10008363" at bounding box center [202, 442] width 124 height 49
checkbox input "false"
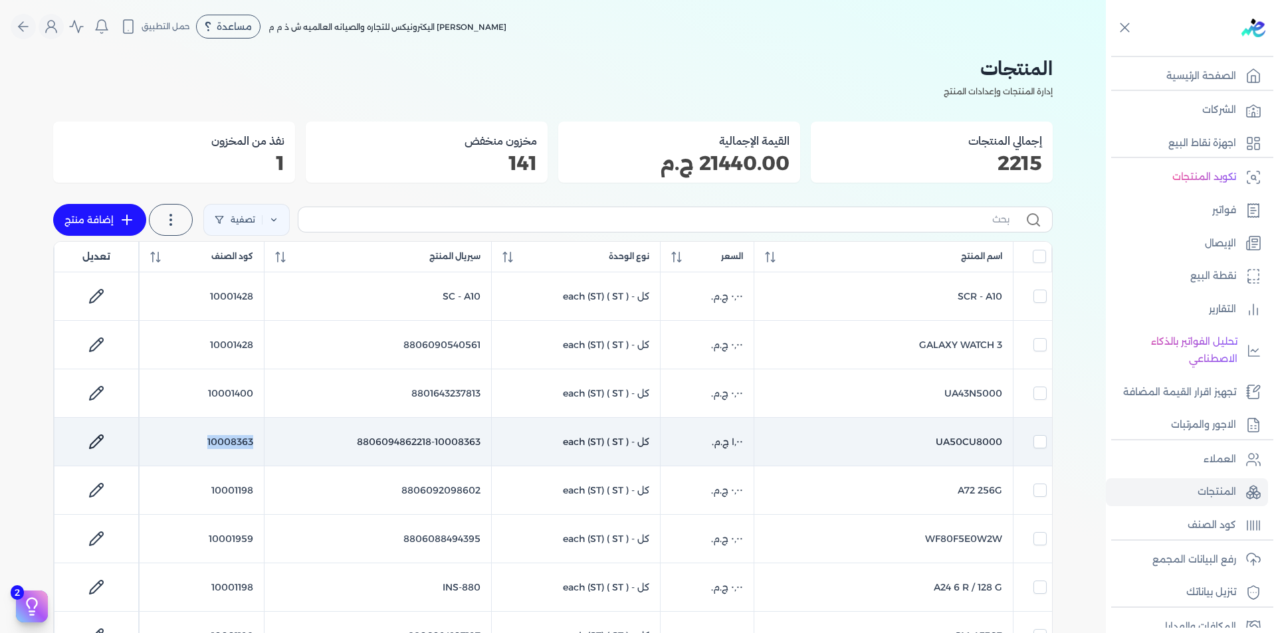
checkbox input "false"
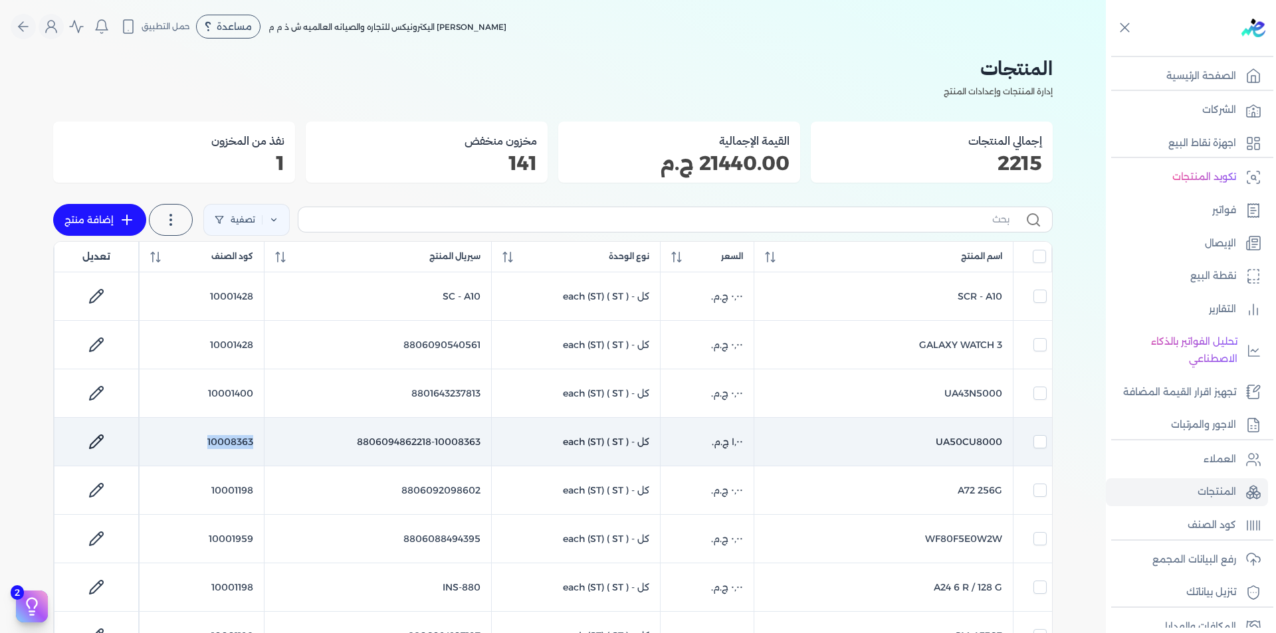
checkbox input "false"
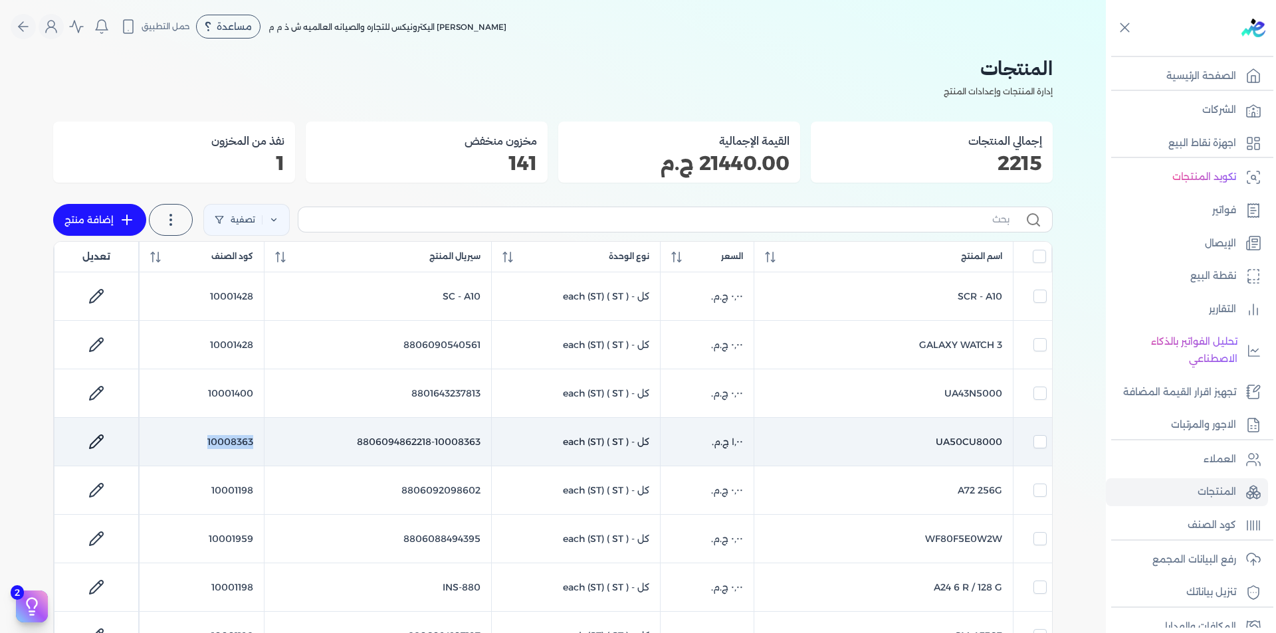
checkbox input "false"
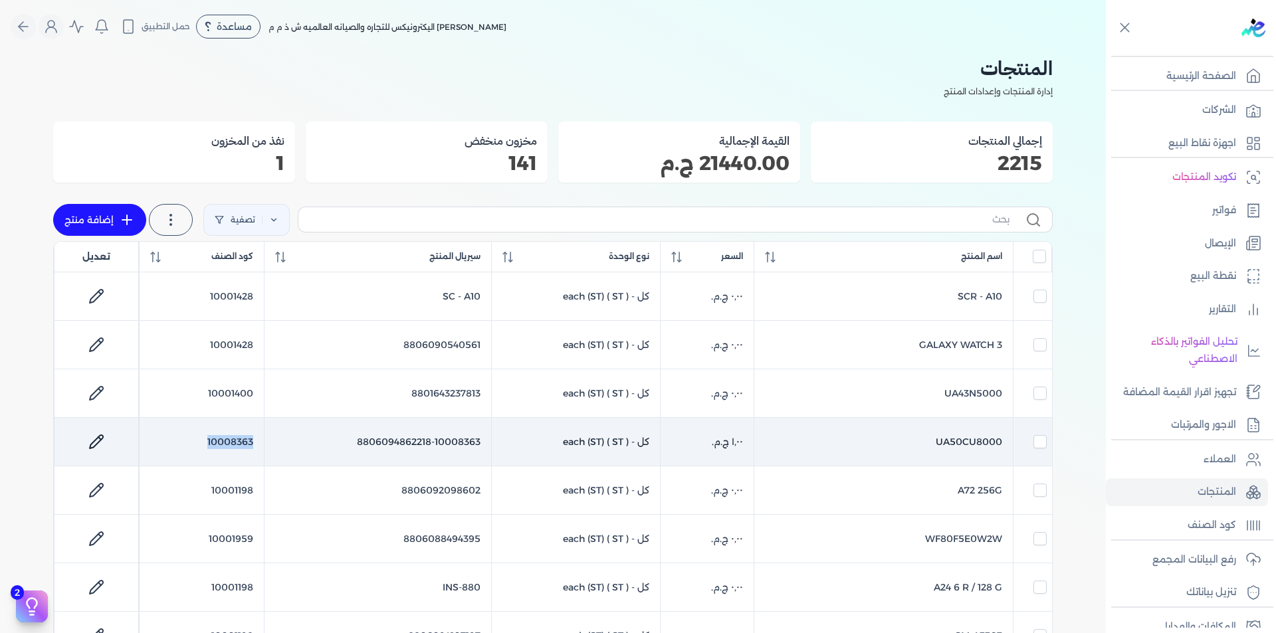
checkbox input "false"
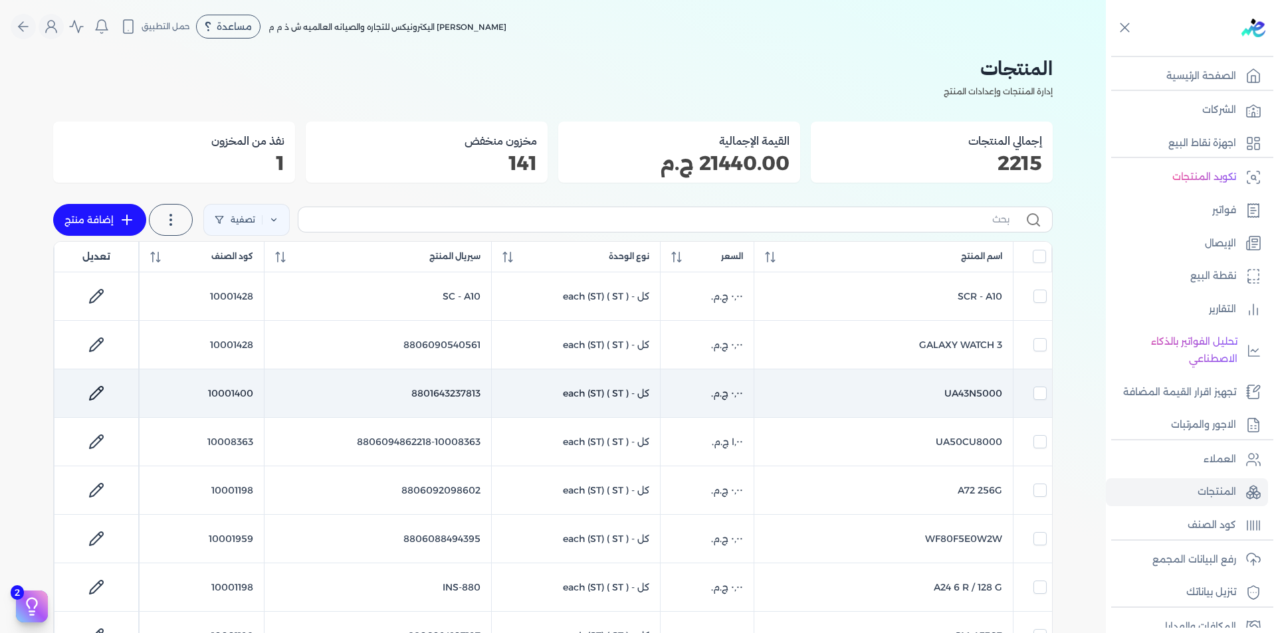
click at [242, 395] on td "10001400" at bounding box center [202, 394] width 124 height 49
checkbox input "false"
checkbox input "true"
checkbox input "false"
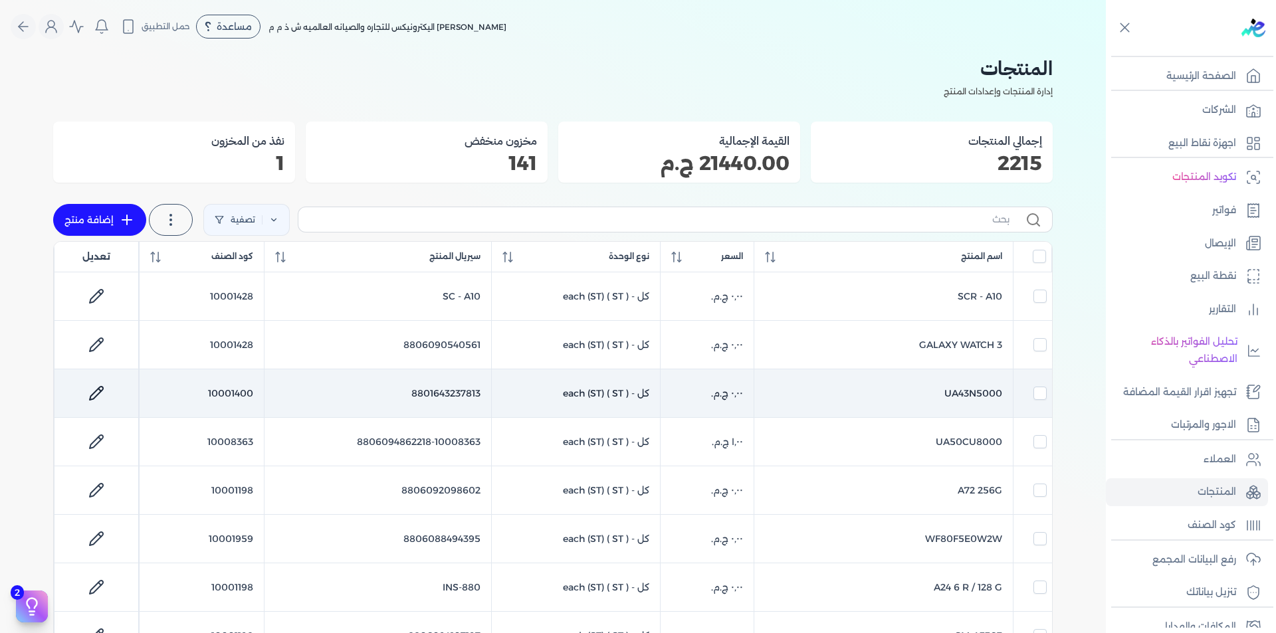
checkbox input "false"
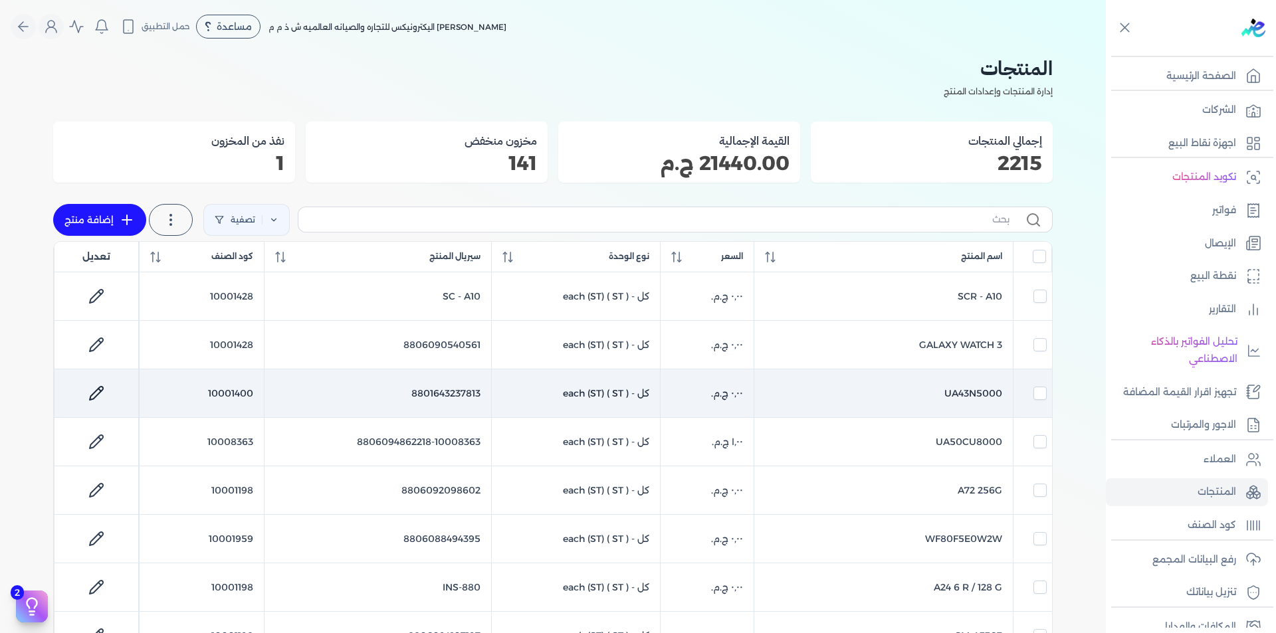
checkbox input "false"
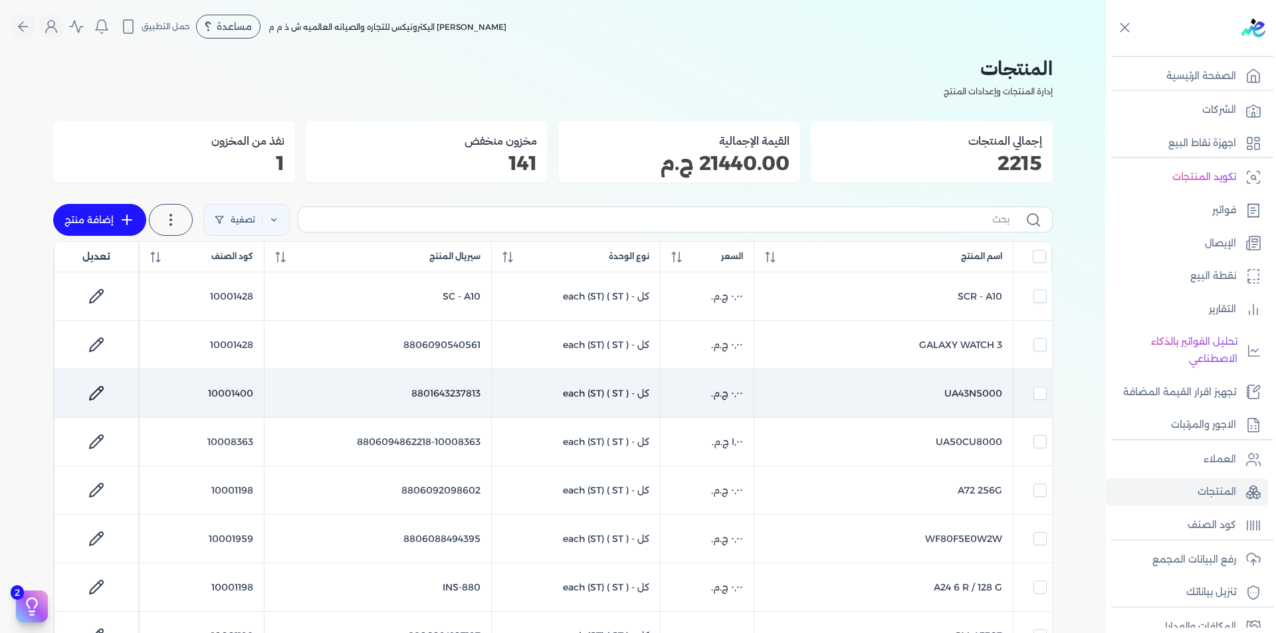
checkbox input "false"
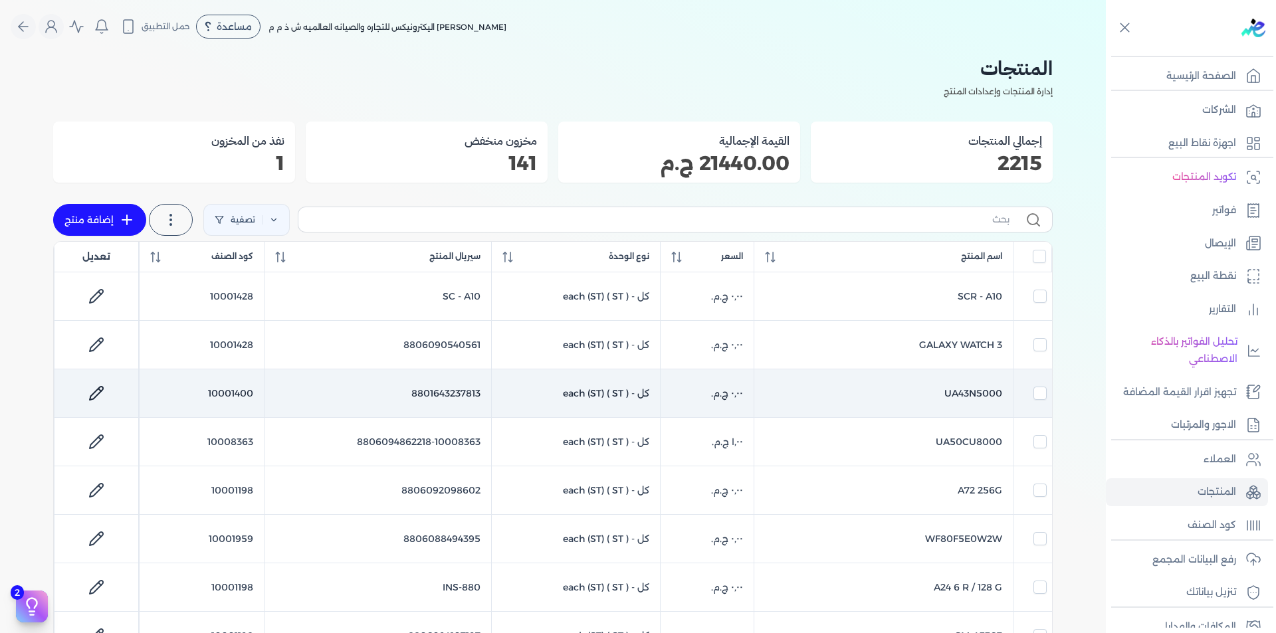
checkbox input "false"
click at [242, 395] on td "10001400" at bounding box center [202, 394] width 124 height 49
checkbox input "false"
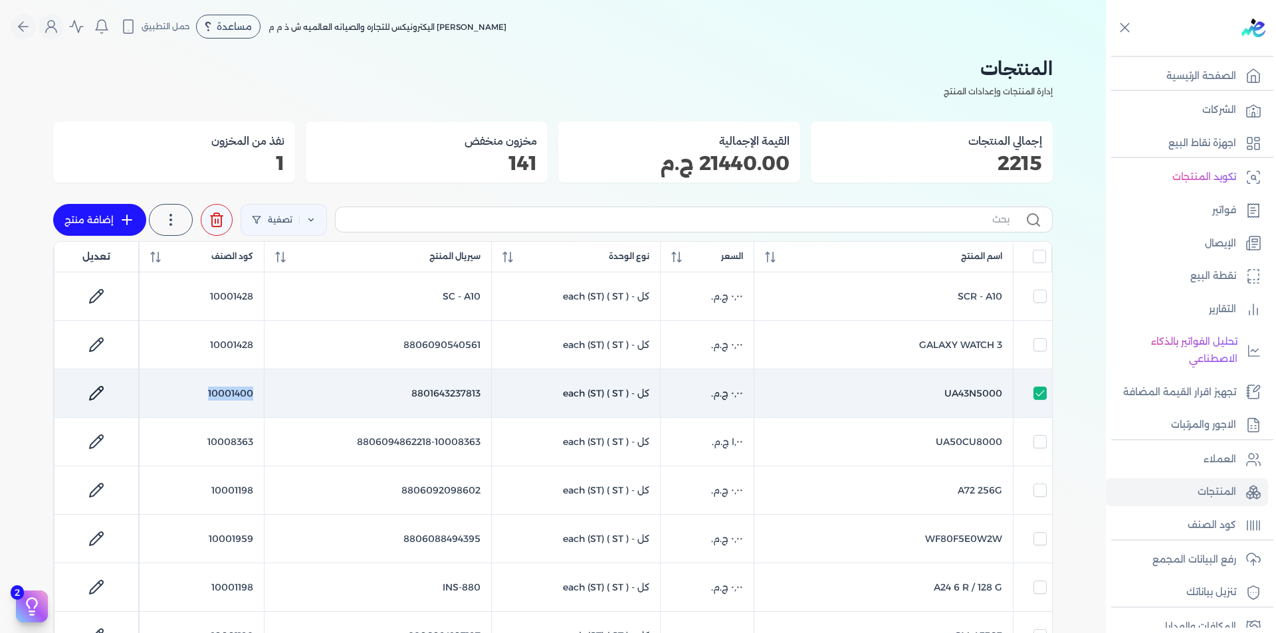
checkbox input "false"
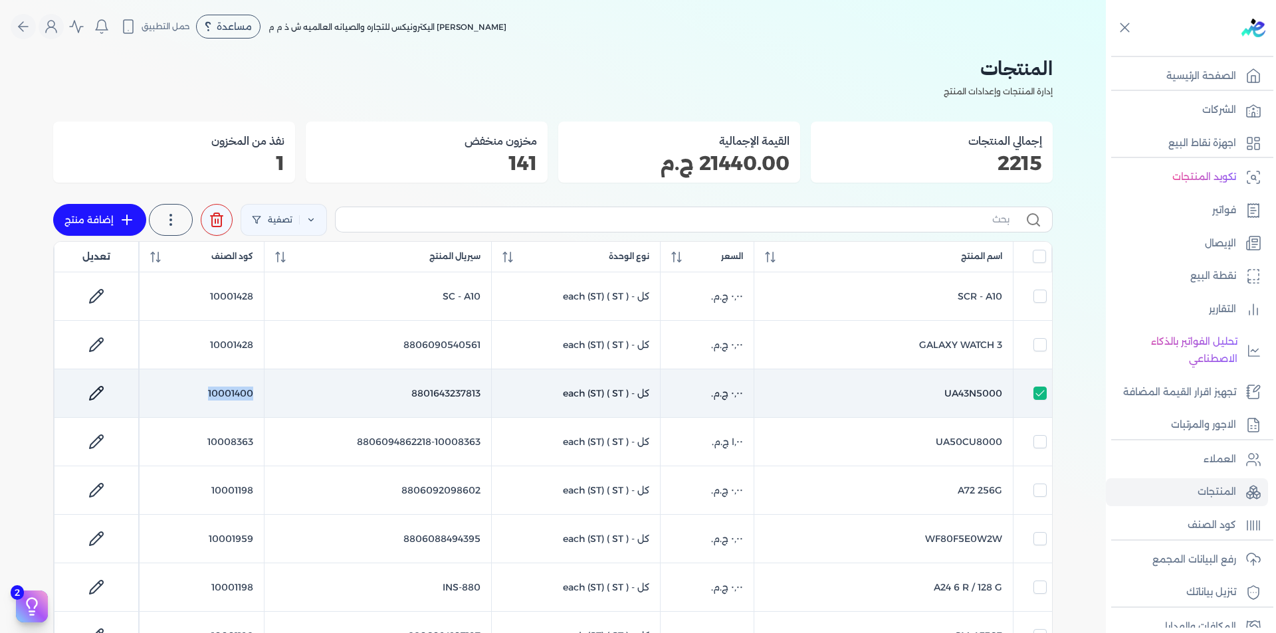
checkbox input "false"
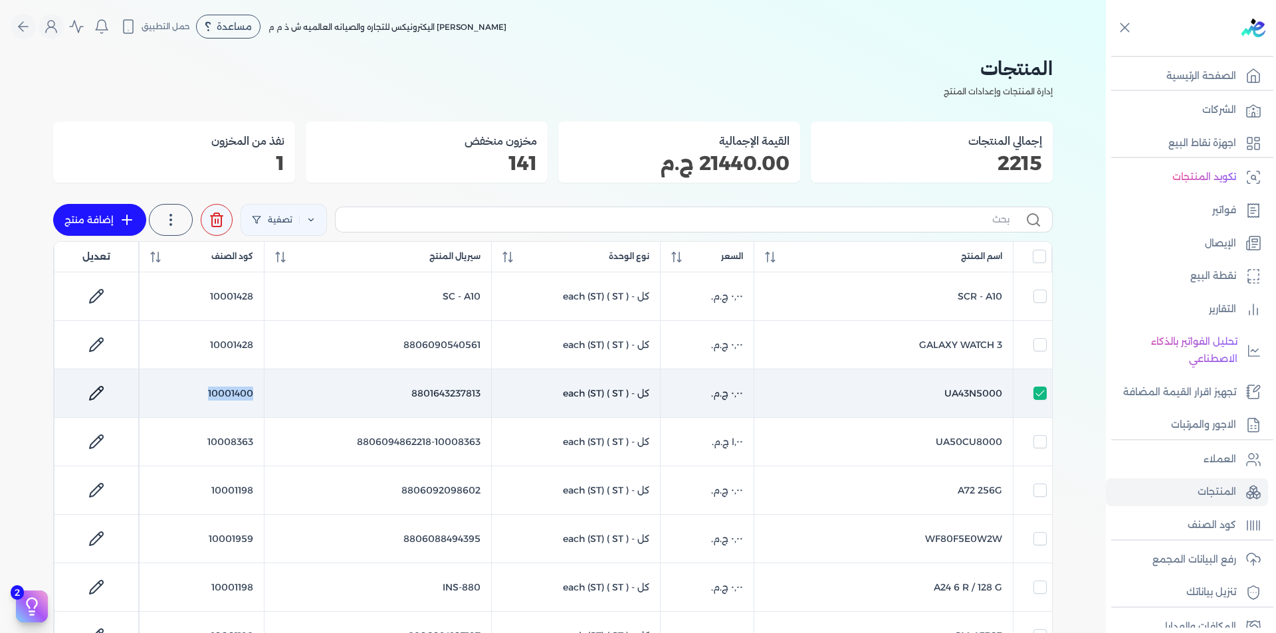
checkbox input "false"
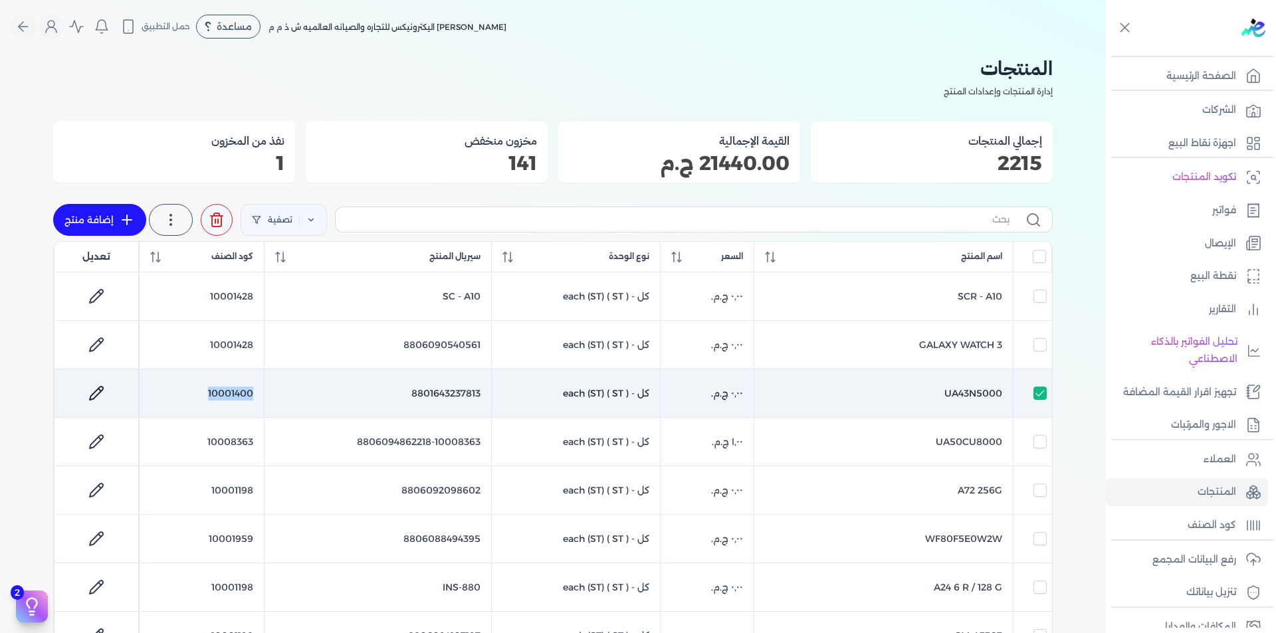
checkbox input "false"
copy td "10001400"
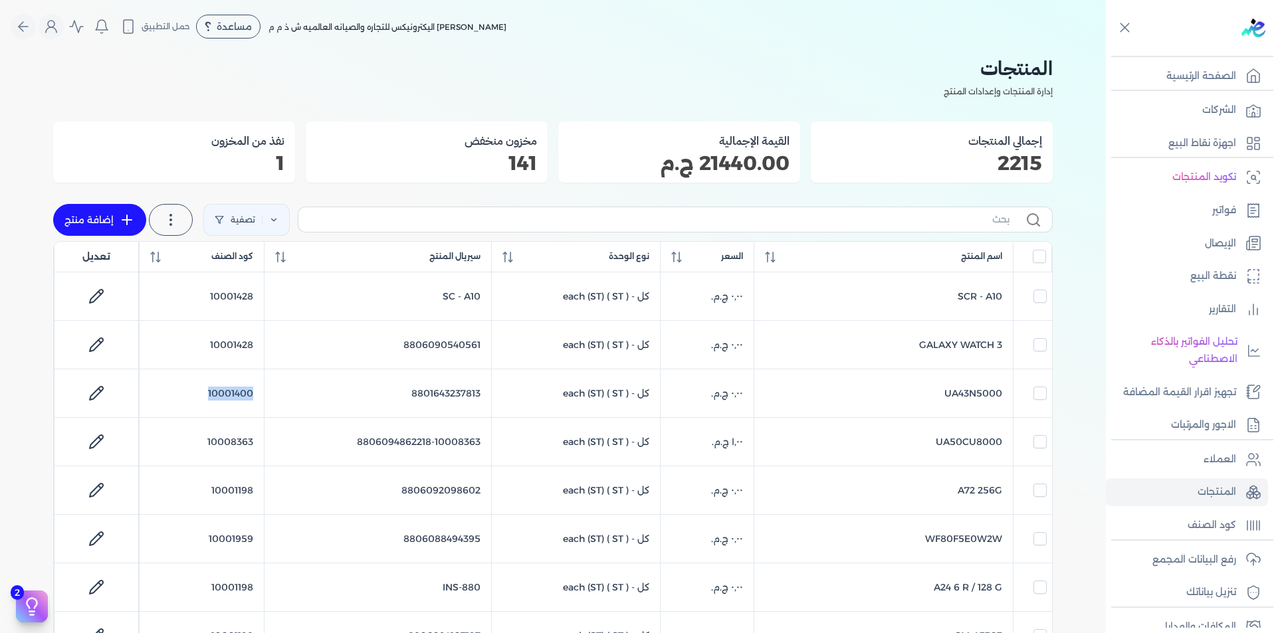
click at [107, 229] on link "إضافة منتج" at bounding box center [99, 220] width 93 height 32
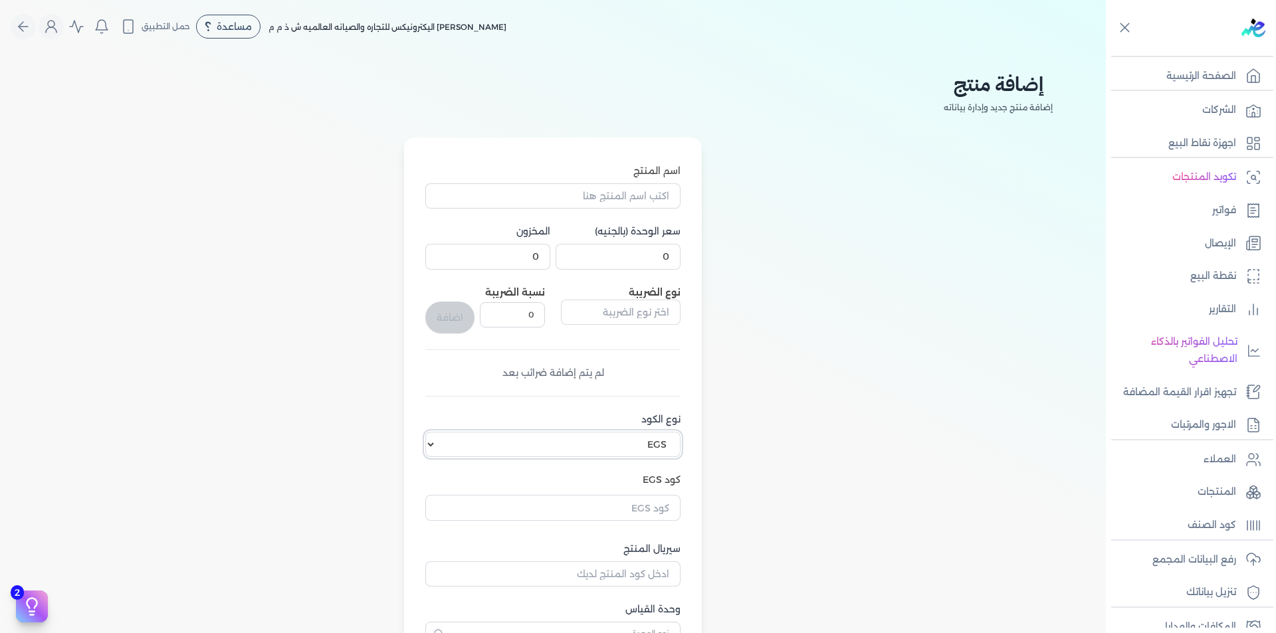
click at [661, 444] on select "اختر نوع الكود EGS GS1" at bounding box center [552, 444] width 255 height 25
select select "GS1"
click at [428, 432] on select "اختر نوع الكود EGS GS1" at bounding box center [552, 444] width 255 height 25
click at [655, 507] on input "كود GS1" at bounding box center [552, 504] width 255 height 25
paste input "10001400"
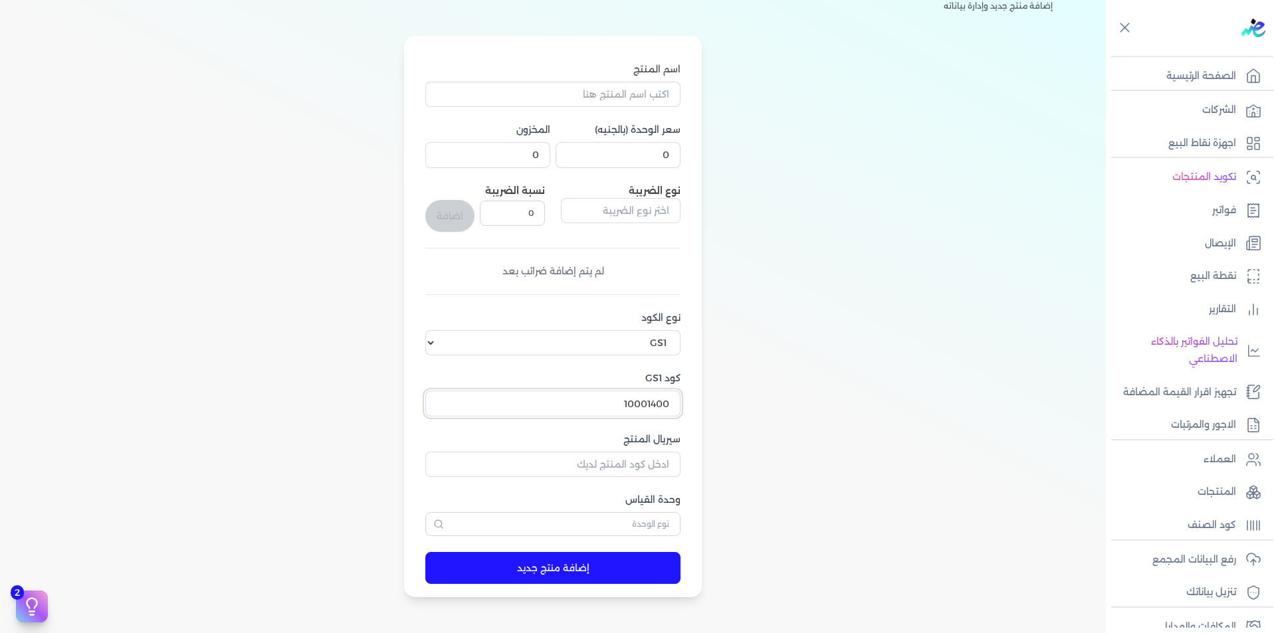
scroll to position [133, 0]
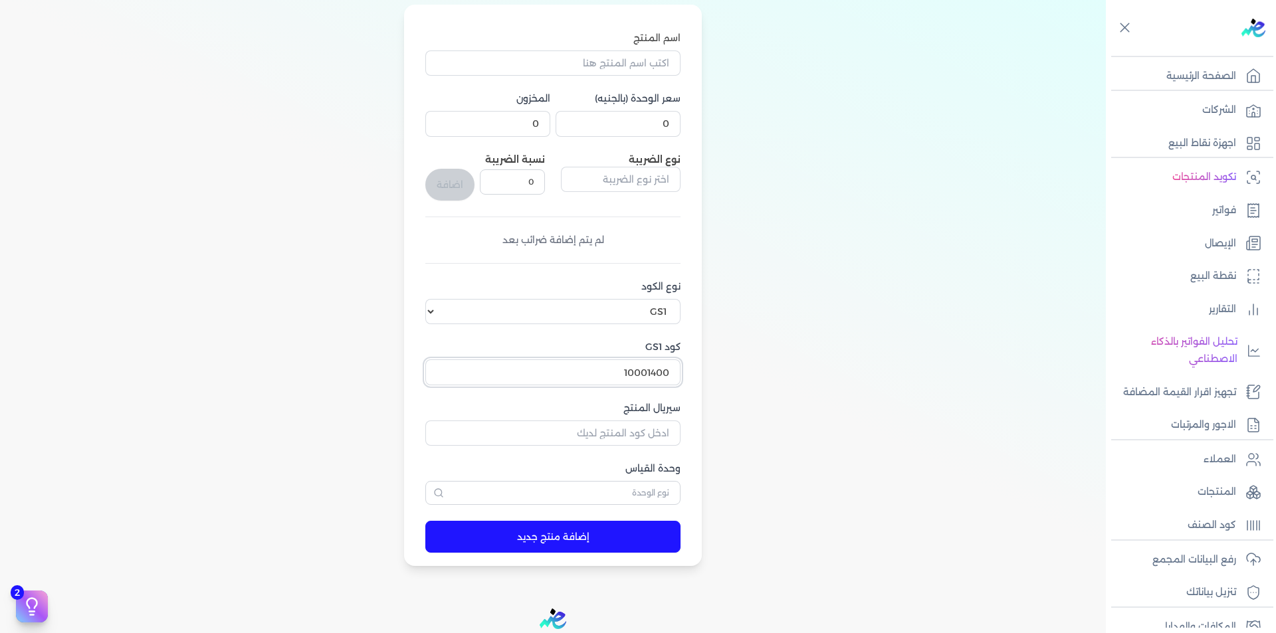
type input "10001400"
click at [612, 436] on input "سيريال المنتج" at bounding box center [552, 433] width 255 height 25
paste input "8806097191834"
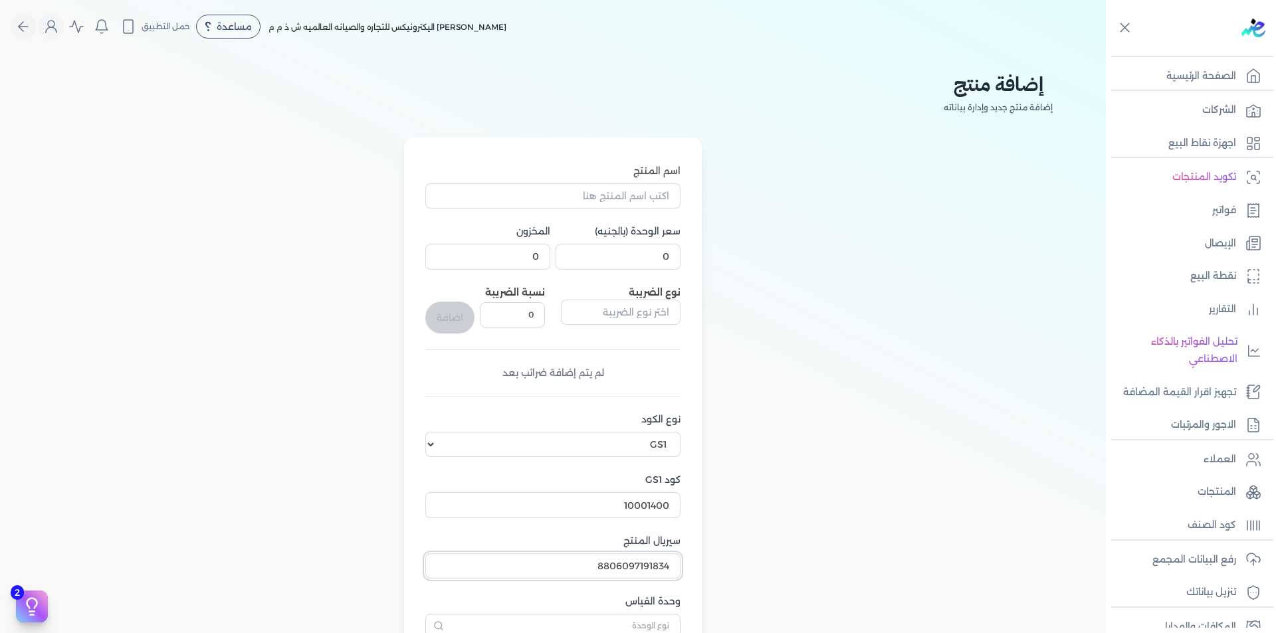
type input "8806097191834"
click at [640, 190] on input "اسم المنتج" at bounding box center [552, 195] width 255 height 25
paste input "UA50U8000FU"
type input "UA50U8000FU"
drag, startPoint x: 640, startPoint y: 261, endPoint x: 687, endPoint y: 260, distance: 47.2
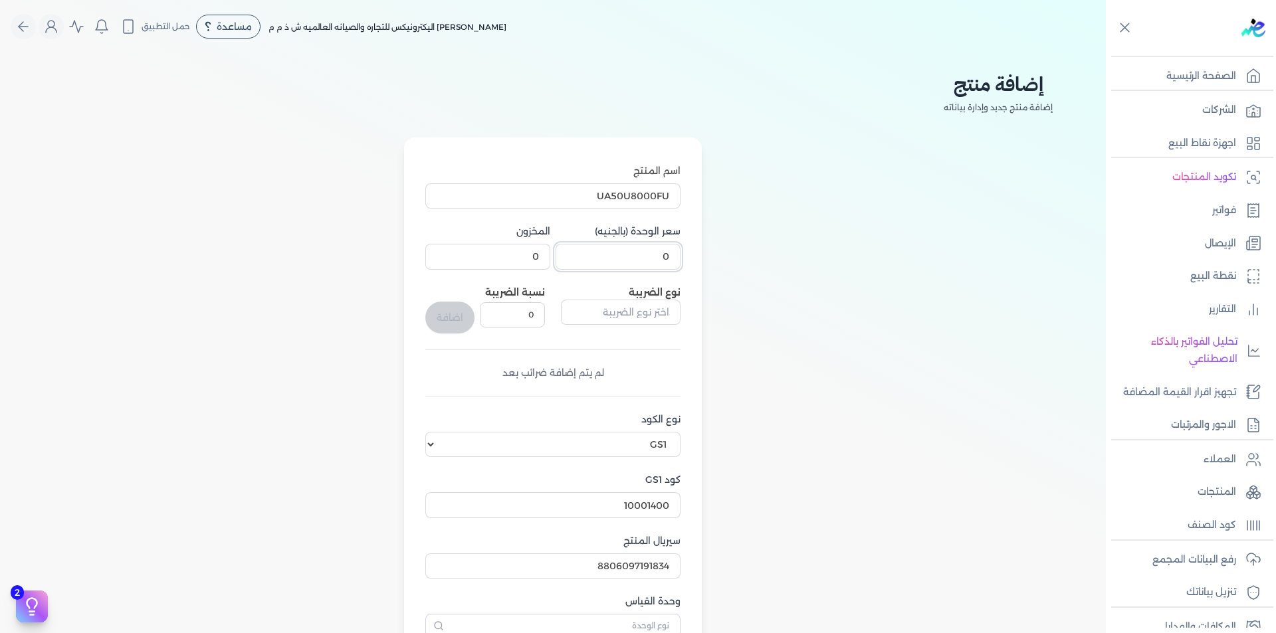
click at [687, 260] on form "اسم المنتج UA50U8000FU سعر الوحدة (بالجنيه) 0 المخزون 0 نوع الضريبة نسبة الضريب…" at bounding box center [553, 419] width 282 height 562
type input "1"
drag, startPoint x: 529, startPoint y: 255, endPoint x: 550, endPoint y: 255, distance: 20.6
click at [550, 255] on input "0" at bounding box center [487, 256] width 125 height 25
type input "1"
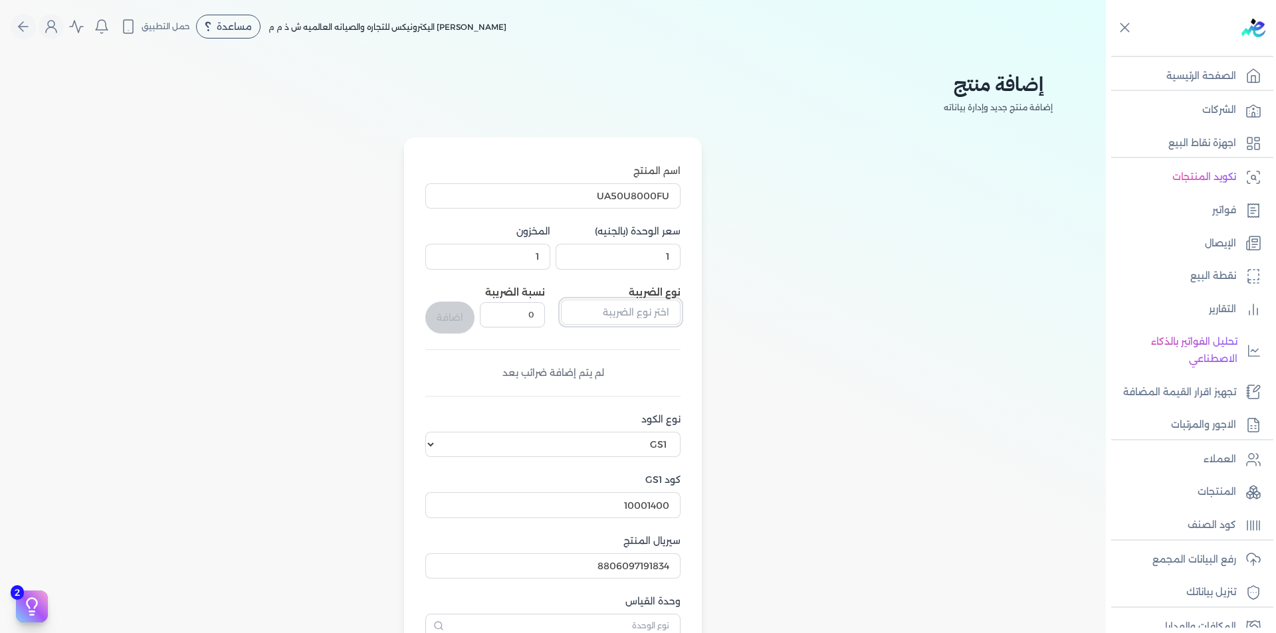
click at [637, 317] on input "text" at bounding box center [621, 312] width 120 height 25
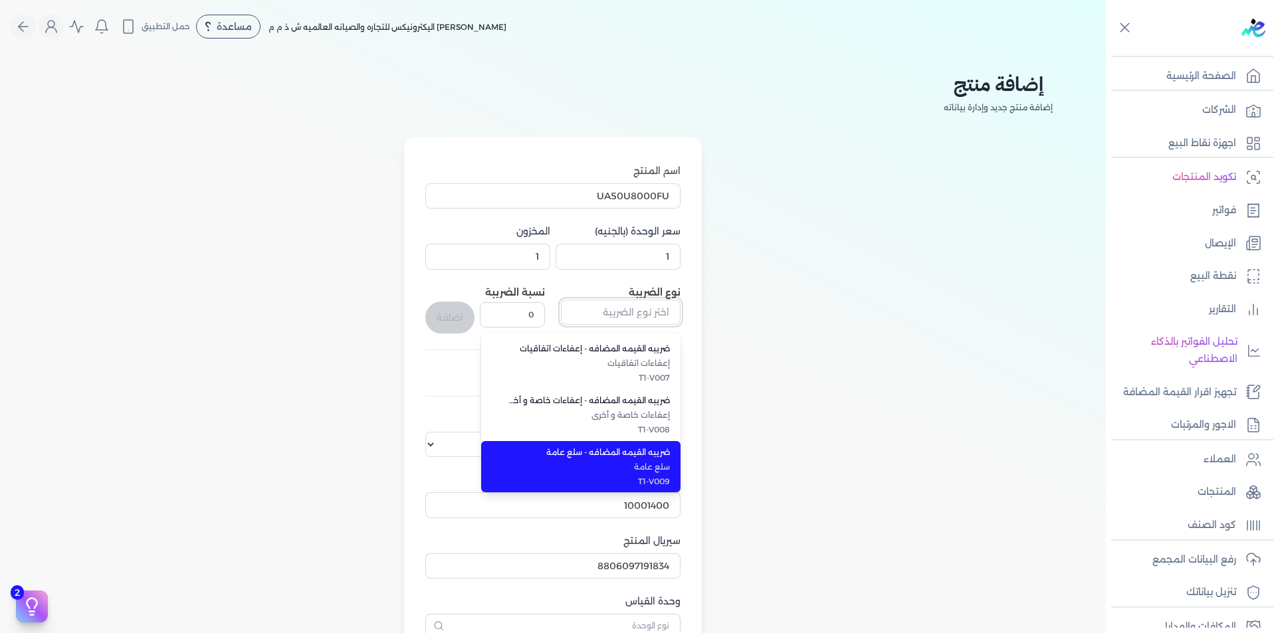
scroll to position [332, 0]
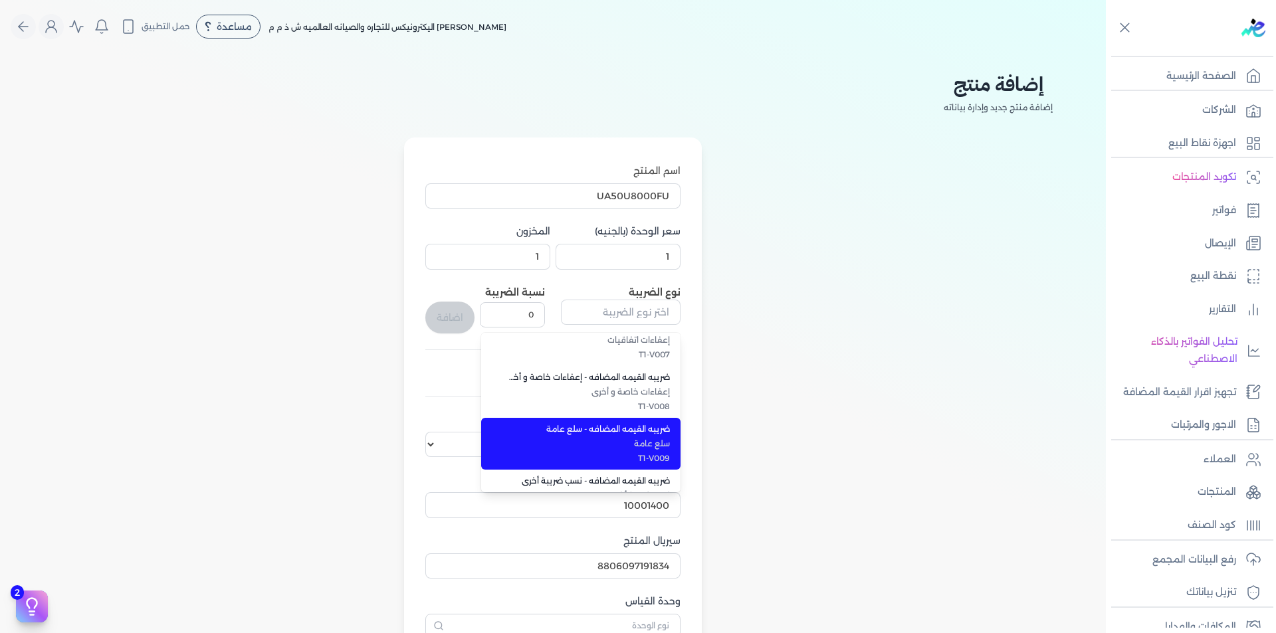
click at [669, 443] on span "سلع عامة" at bounding box center [589, 444] width 162 height 12
type input "ضريبه القيمه المضافه - سلع عامة"
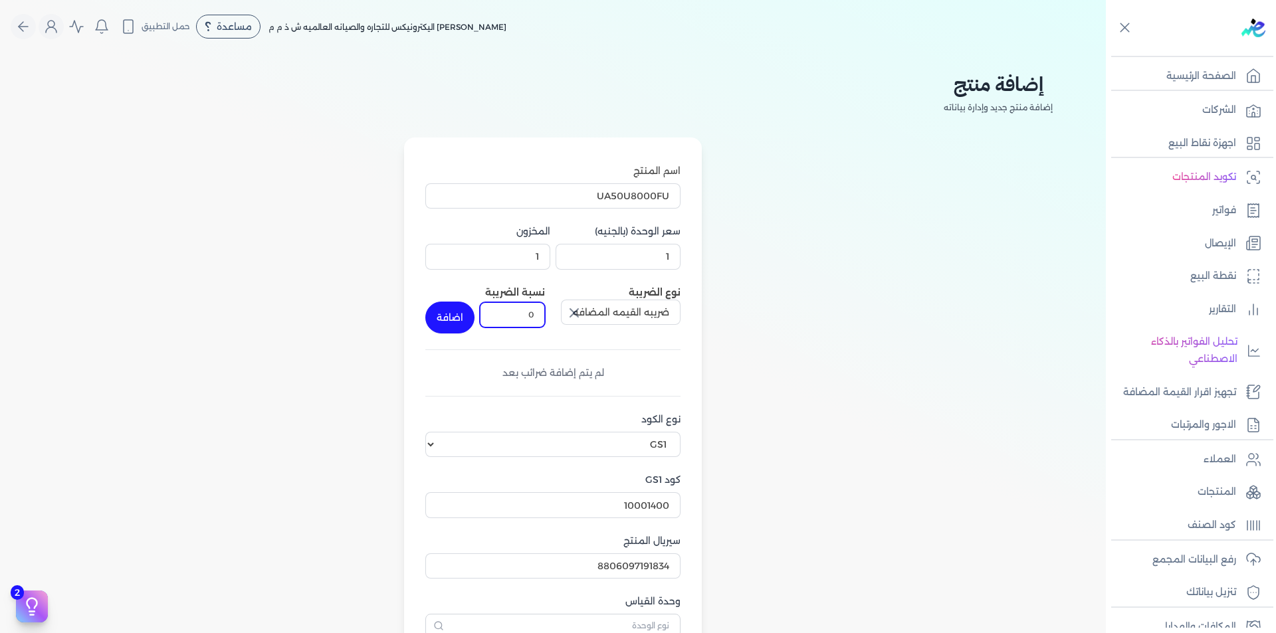
drag, startPoint x: 532, startPoint y: 321, endPoint x: 546, endPoint y: 317, distance: 14.5
click at [545, 317] on input "0" at bounding box center [512, 314] width 65 height 25
type input "14"
click at [561, 300] on button "button" at bounding box center [573, 313] width 24 height 27
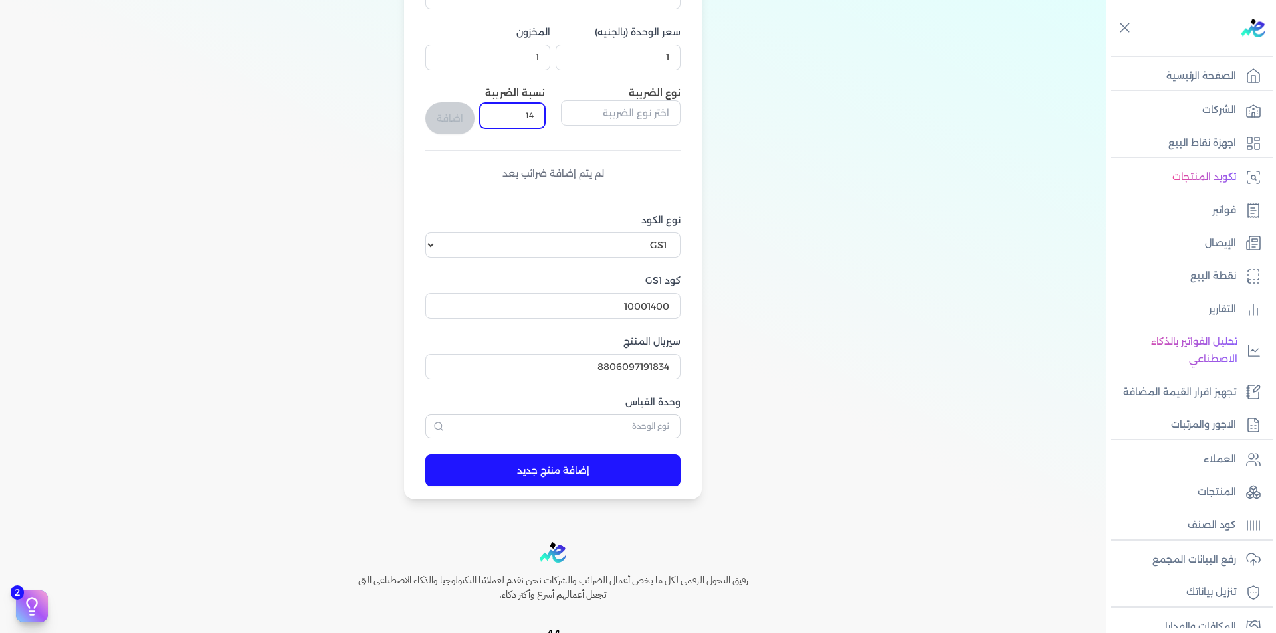
scroll to position [133, 0]
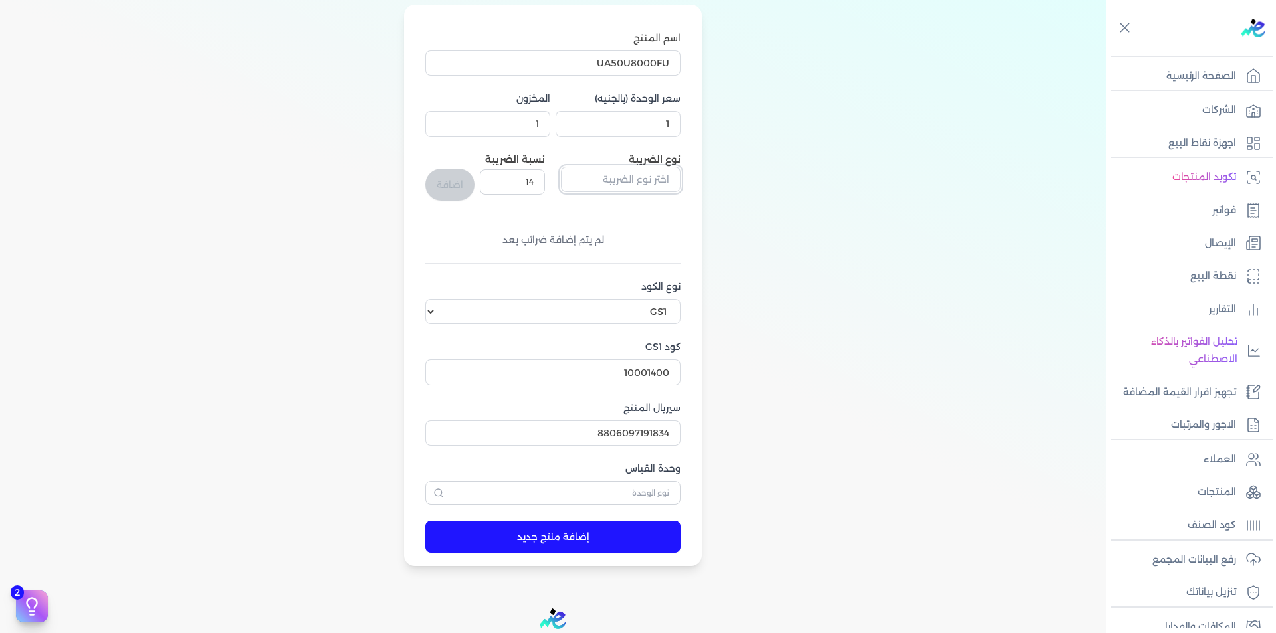
click at [613, 180] on input "text" at bounding box center [621, 179] width 120 height 25
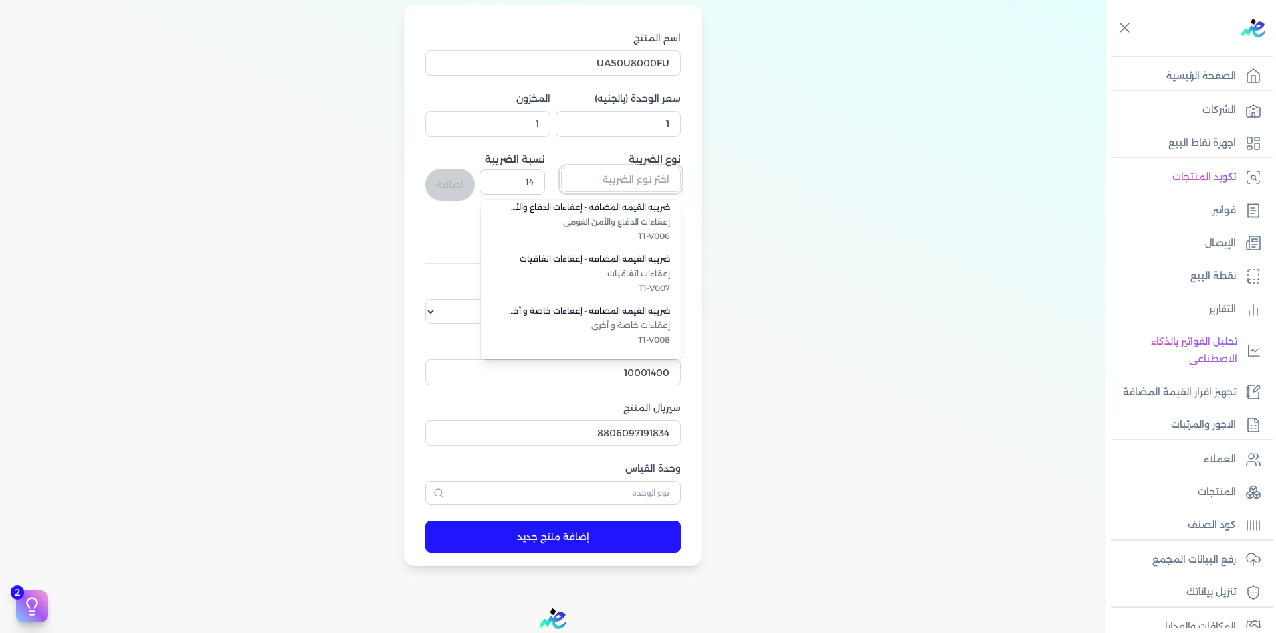
scroll to position [332, 0]
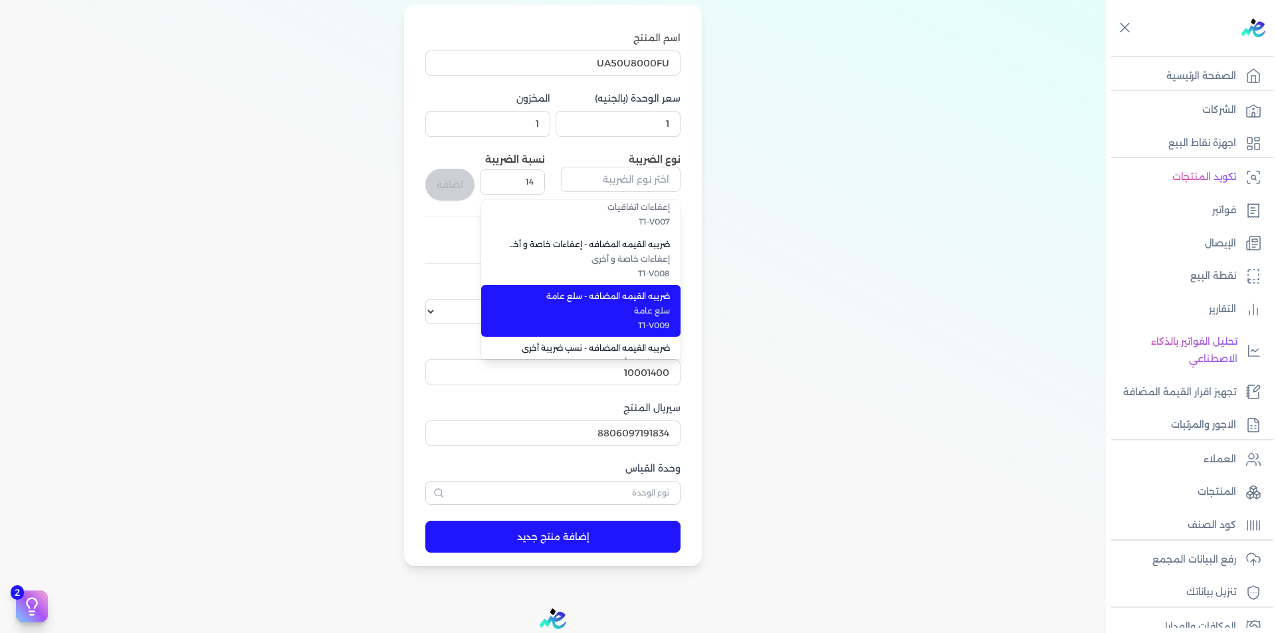
click at [665, 308] on span "سلع عامة" at bounding box center [589, 311] width 162 height 12
type input "ضريبه القيمه المضافه - سلع عامة"
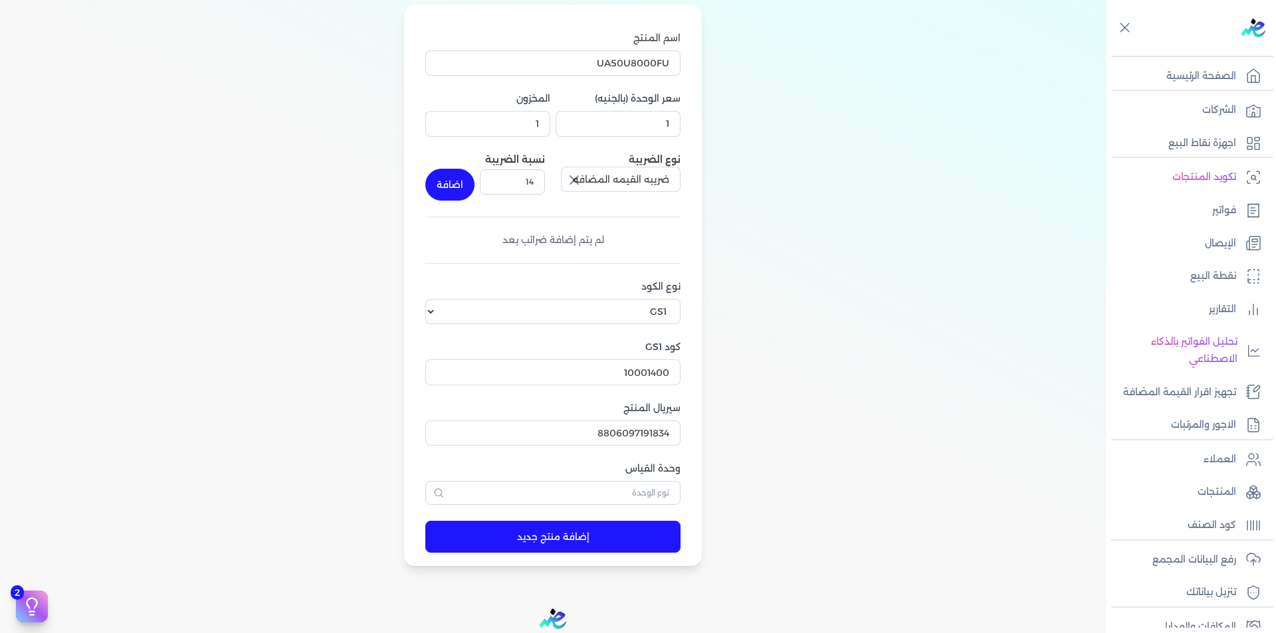
click at [450, 183] on button "اضافة" at bounding box center [449, 185] width 49 height 32
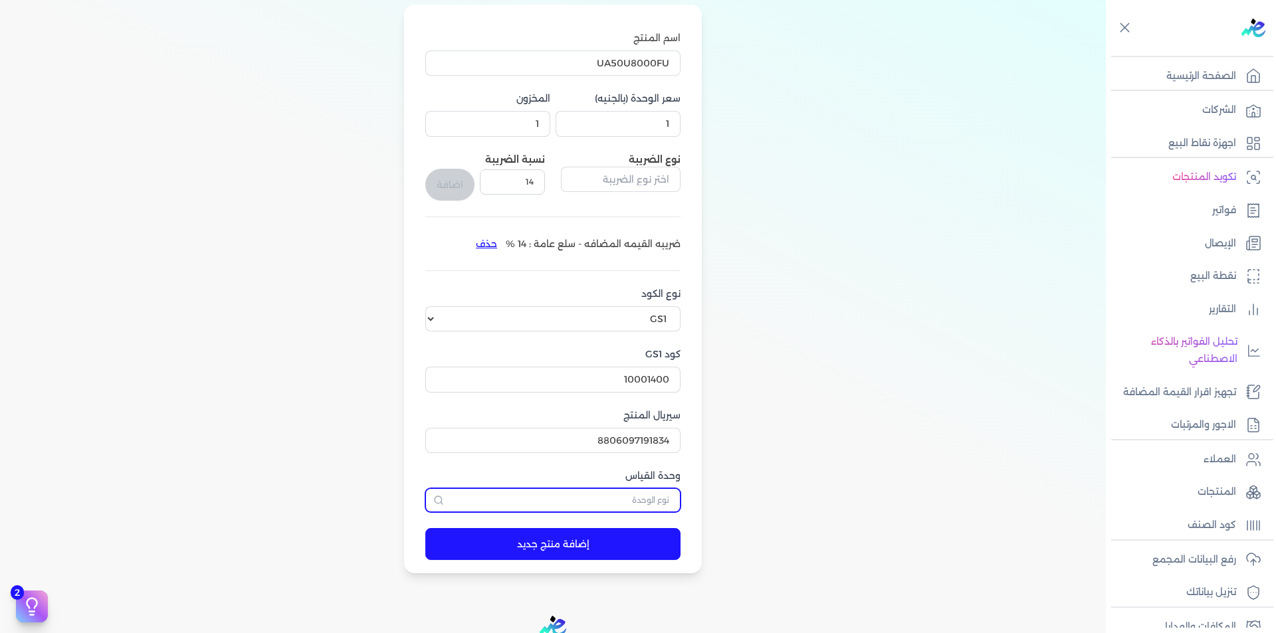
click at [652, 510] on input "text" at bounding box center [552, 501] width 255 height 24
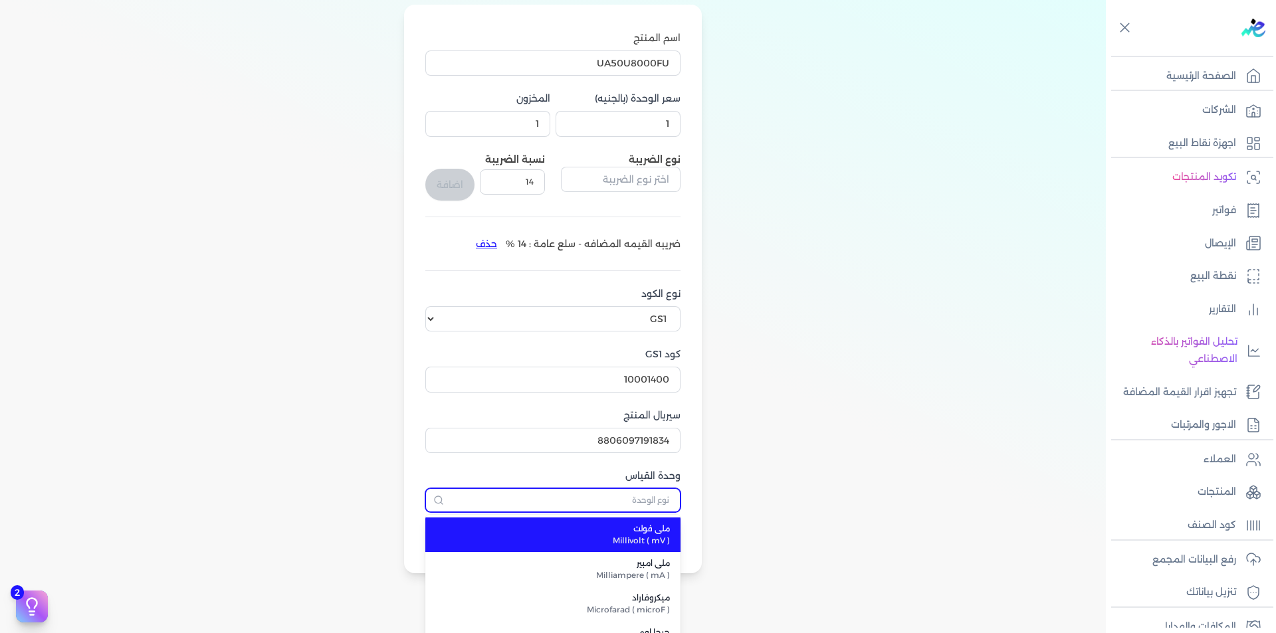
type input ";"
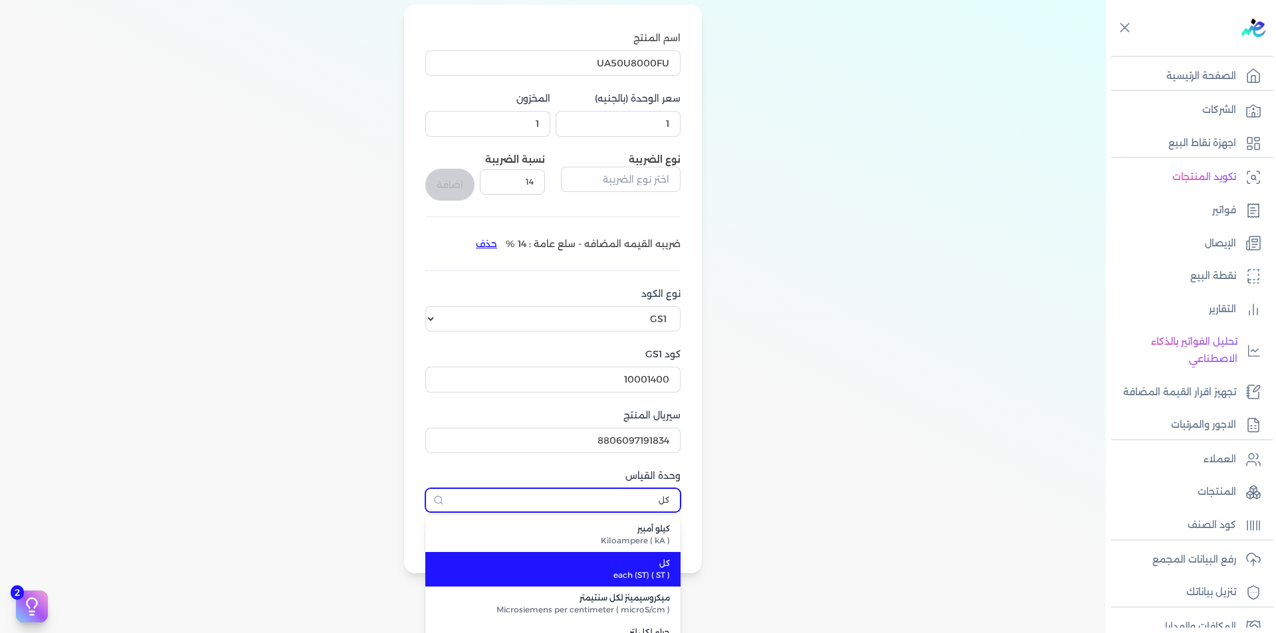
type input "كل"
click at [661, 560] on span "كل" at bounding box center [561, 564] width 218 height 12
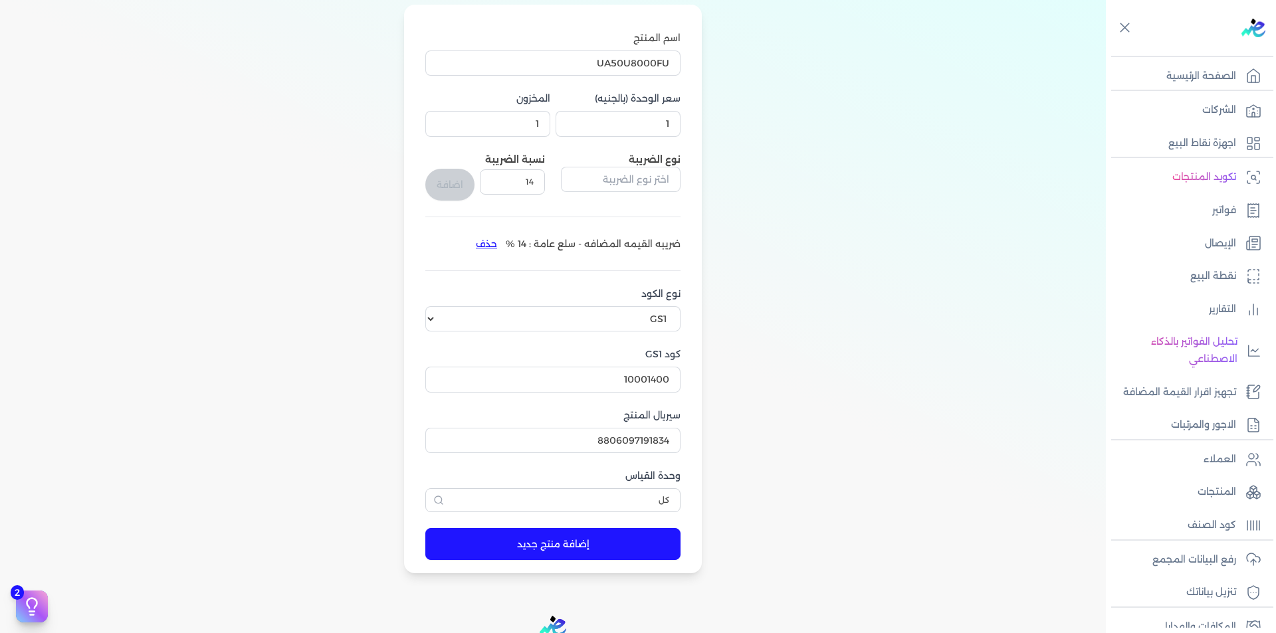
click at [644, 546] on button "إضافة منتج جديد" at bounding box center [552, 544] width 255 height 32
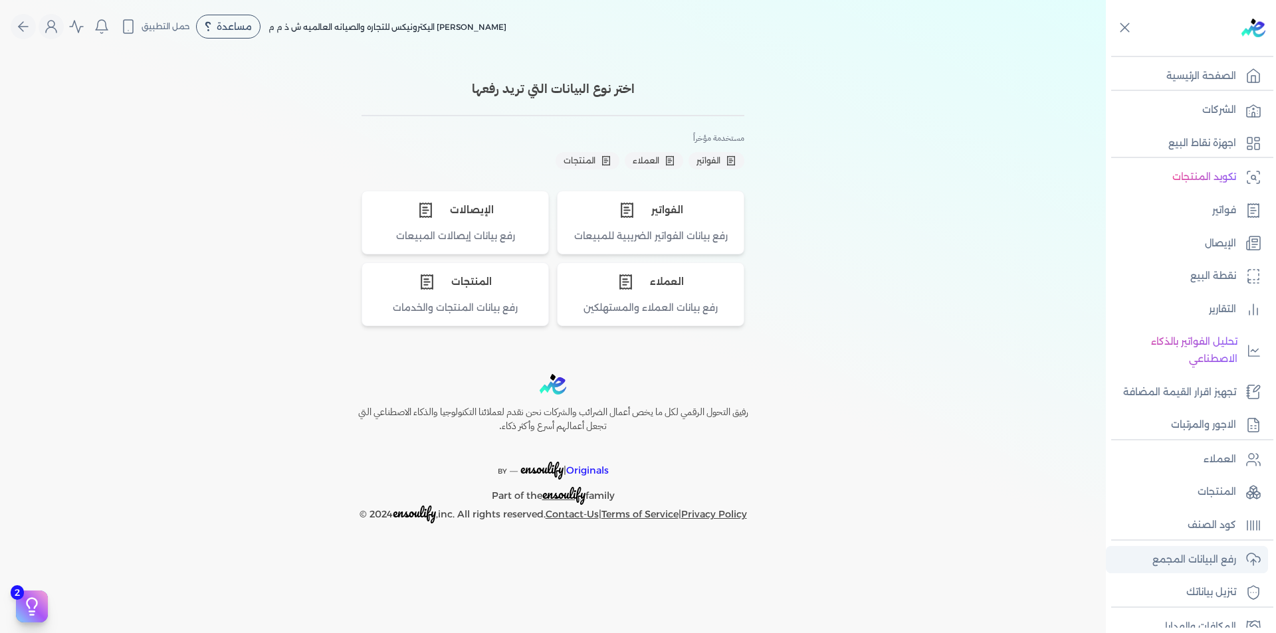
click at [1209, 560] on p "رفع البيانات المجمع" at bounding box center [1194, 560] width 84 height 17
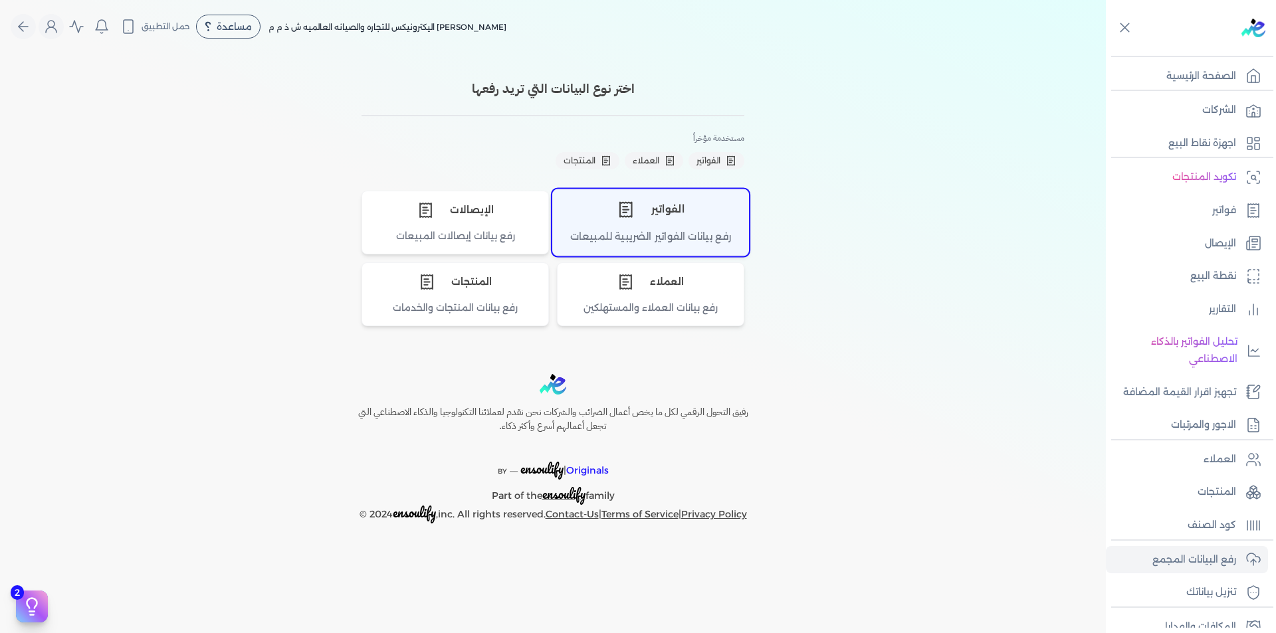
click at [684, 234] on div "رفع بيانات الفواتير الضريبية للمبيعات" at bounding box center [650, 242] width 195 height 26
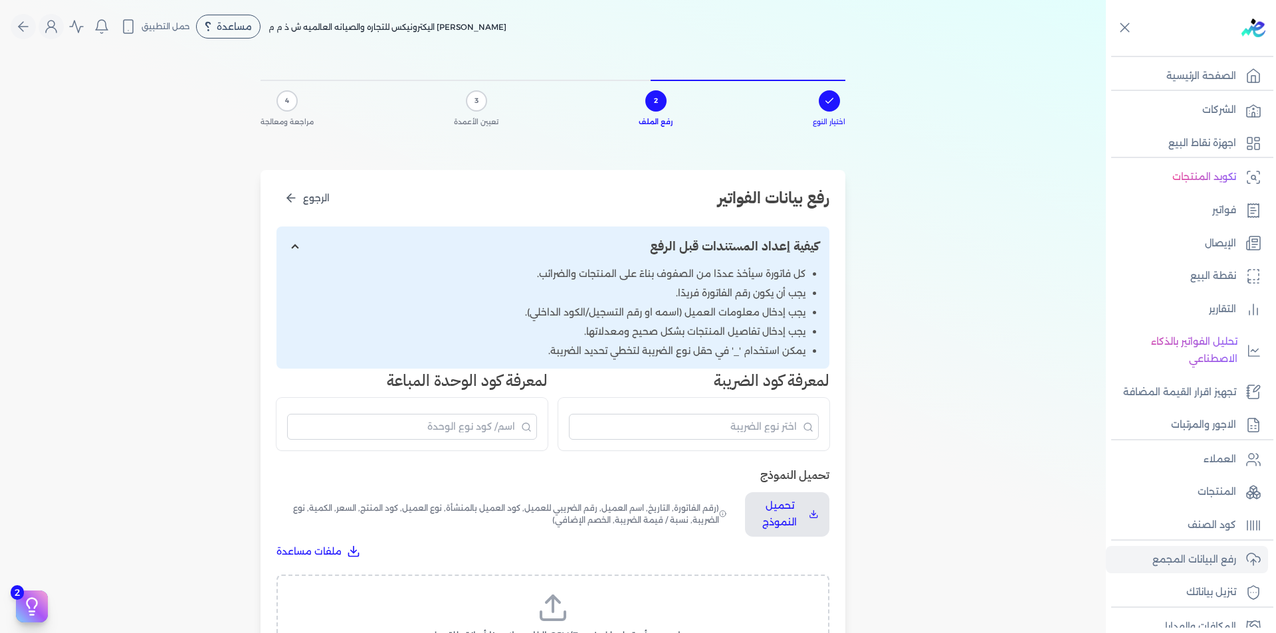
scroll to position [395, 0]
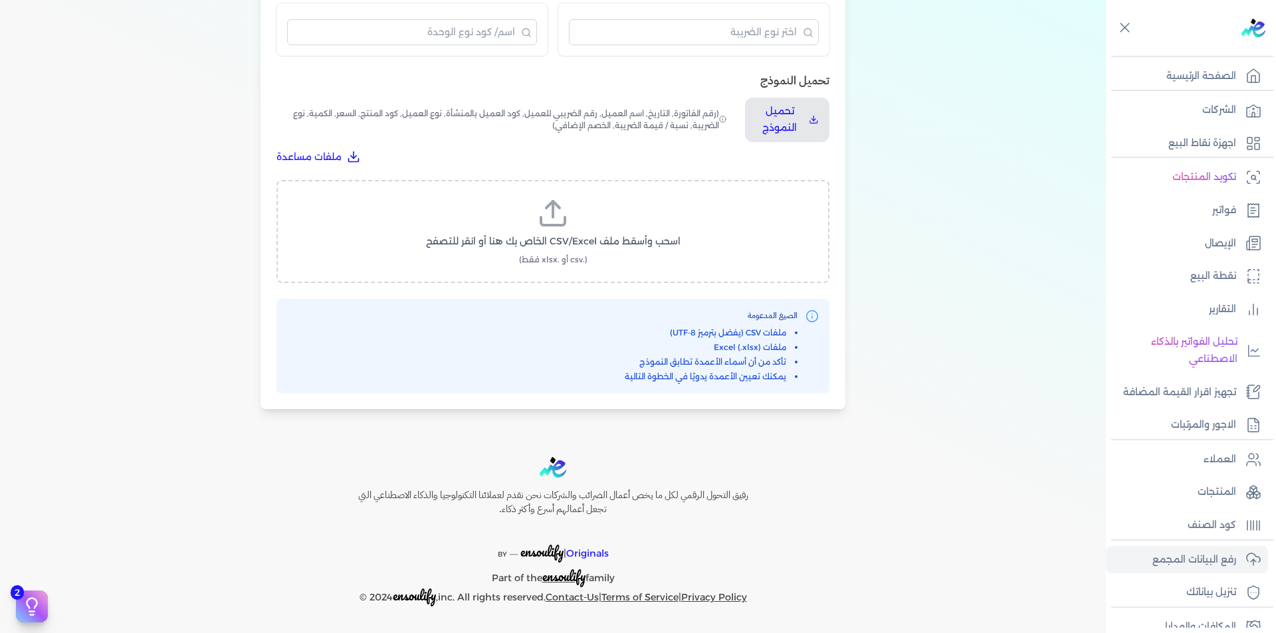
click at [565, 231] on label "اسحب وأسقط ملف CSV/Excel الخاص بك هنا أو انقر للتصفح (.csv أو .xlsx فقط)" at bounding box center [553, 231] width 518 height 68
click at [0, 0] on input "اسحب وأسقط ملف CSV/Excel الخاص بك هنا أو انقر للتصفح (.csv أو .xlsx فقط)" at bounding box center [0, 0] width 0 height 0
click at [594, 249] on span "تحميل الملف" at bounding box center [593, 254] width 56 height 14
select select "رقم الفاتورة"
select select "التاريخ"
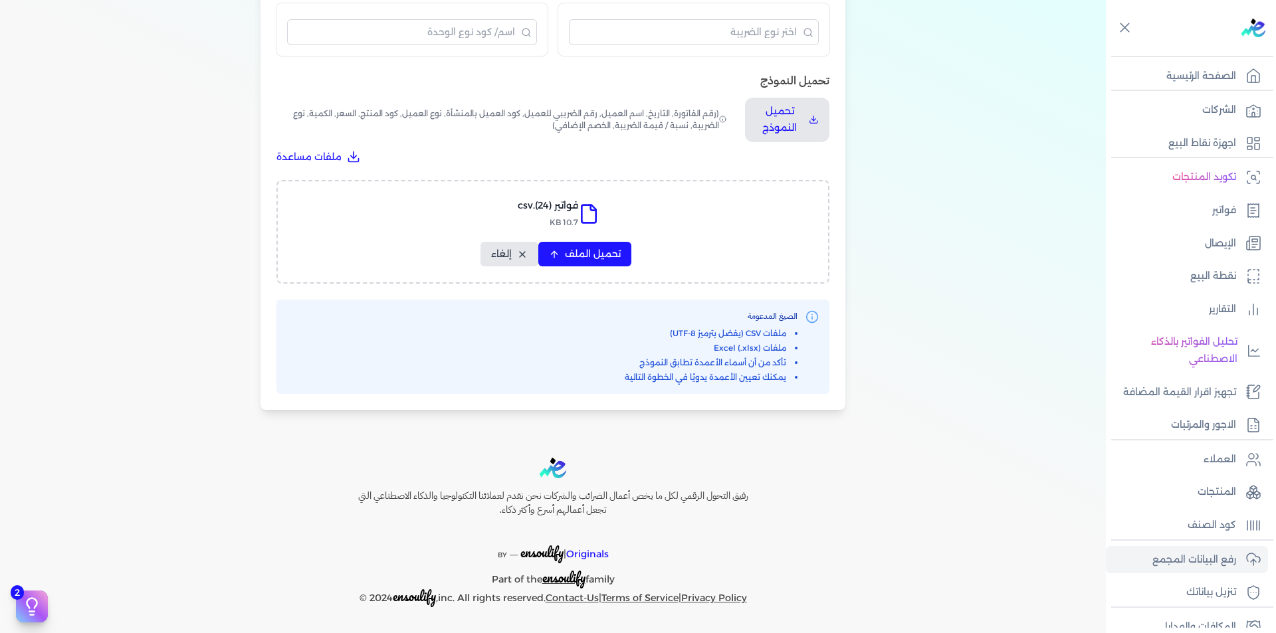
select select "أسم العميل"
select select "الرقم الضريبي"
select select "نوع العميل"
select select "الرقم التسلسلي الداخلي"
select select "وصف البند"
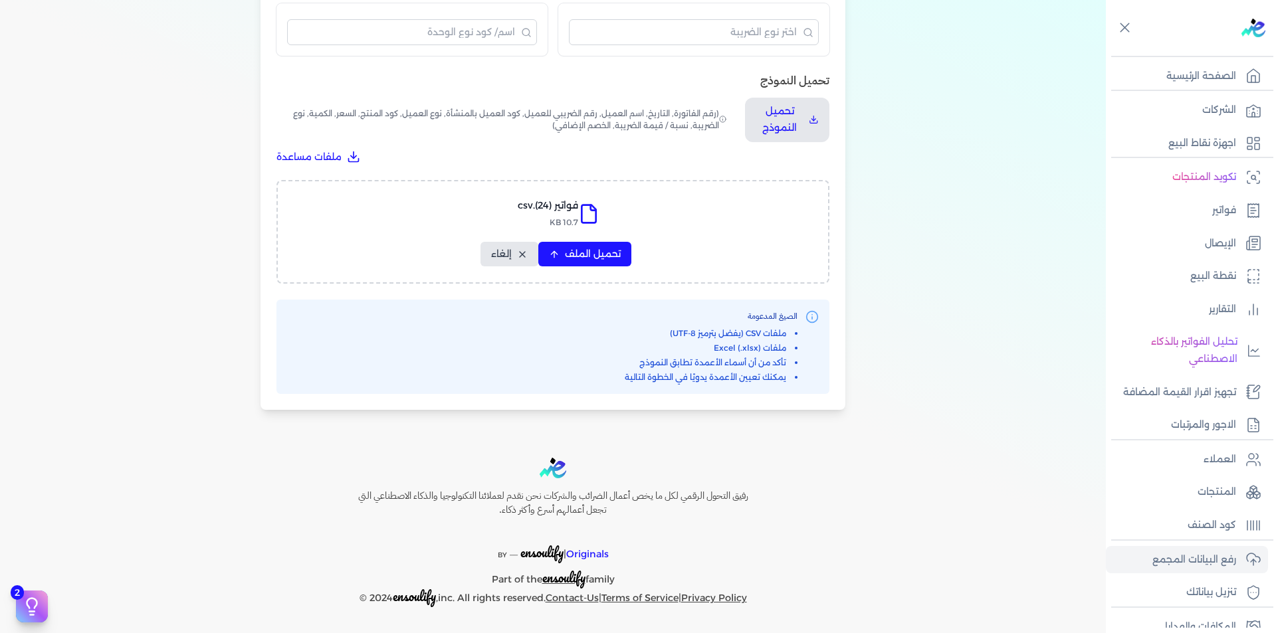
select select "سيريال المنتج"
select select "السعر"
select select "الكمية"
select select "نوع الضريبة"
select select "نسبة / قيمة الضريبة"
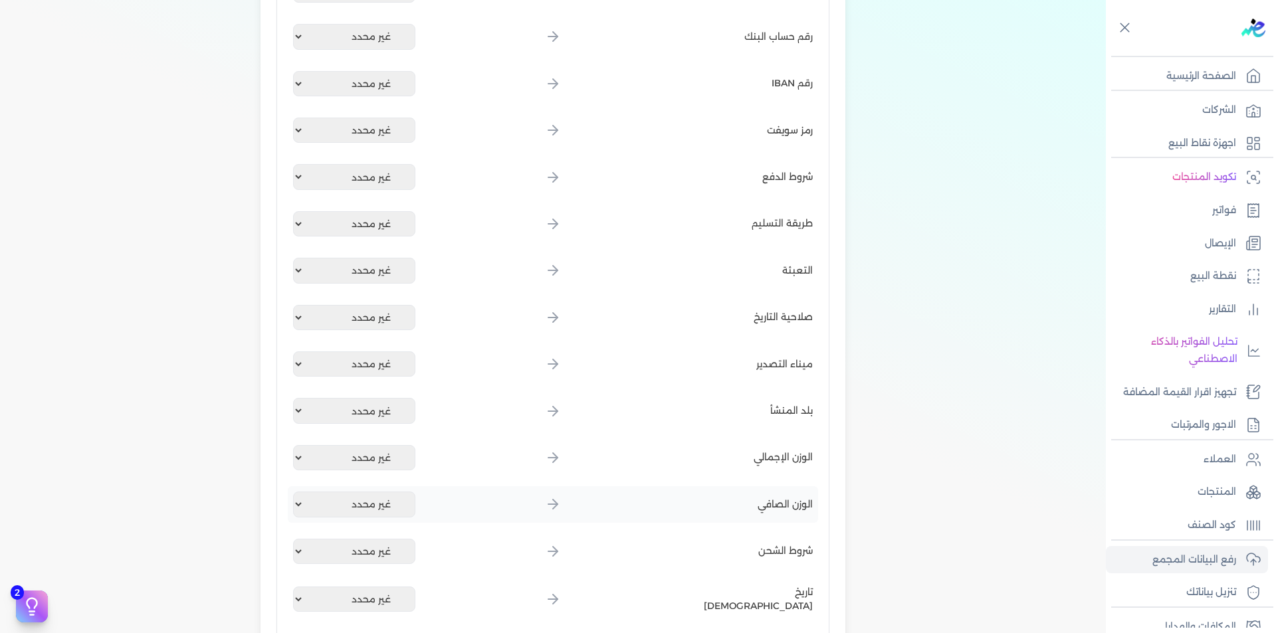
scroll to position [1550, 0]
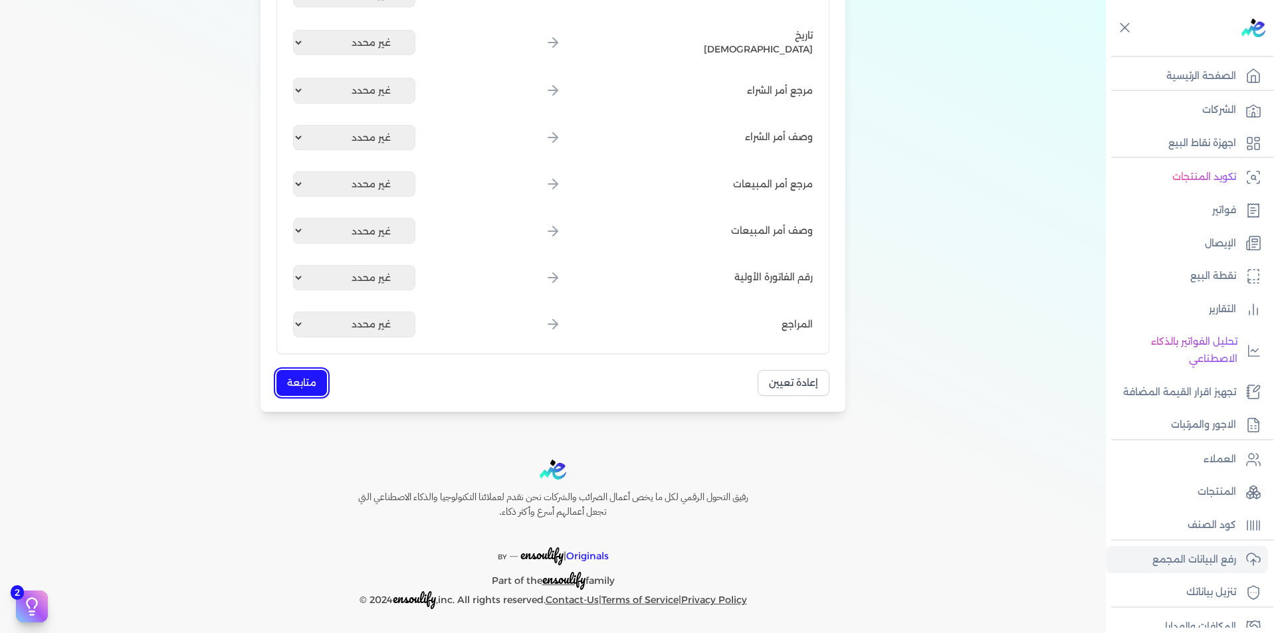
click at [310, 382] on button "متابعة" at bounding box center [301, 383] width 51 height 26
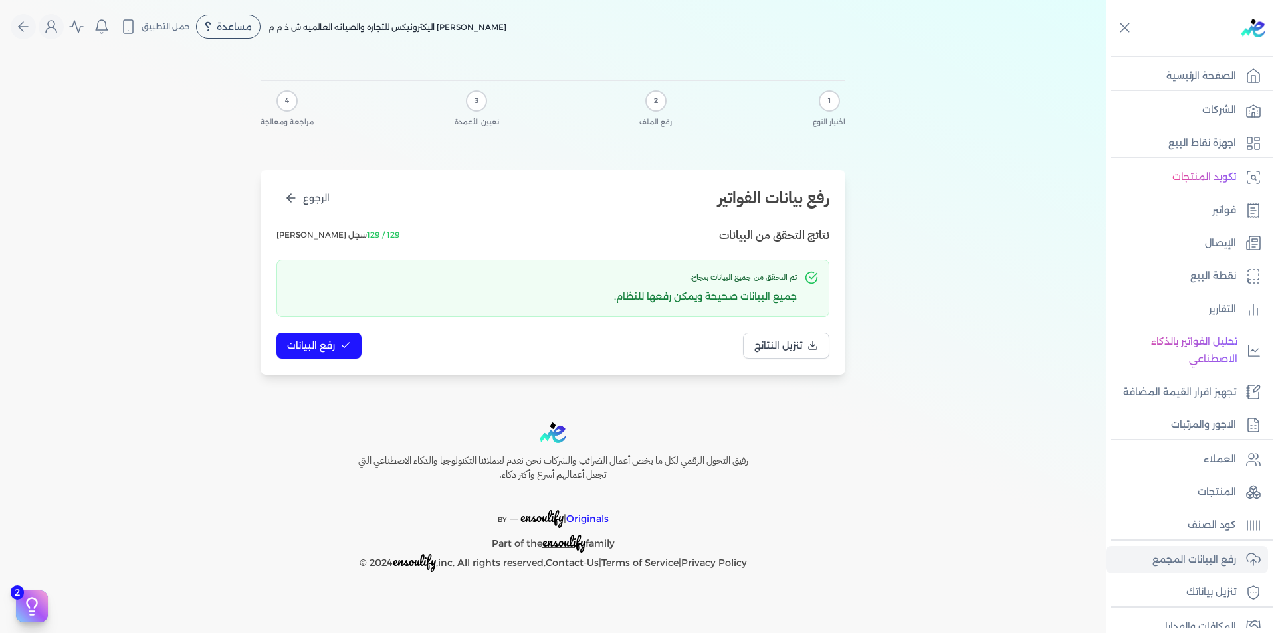
scroll to position [0, 0]
click at [325, 348] on span "رفع البيانات" at bounding box center [311, 346] width 48 height 14
